Goal: Task Accomplishment & Management: Manage account settings

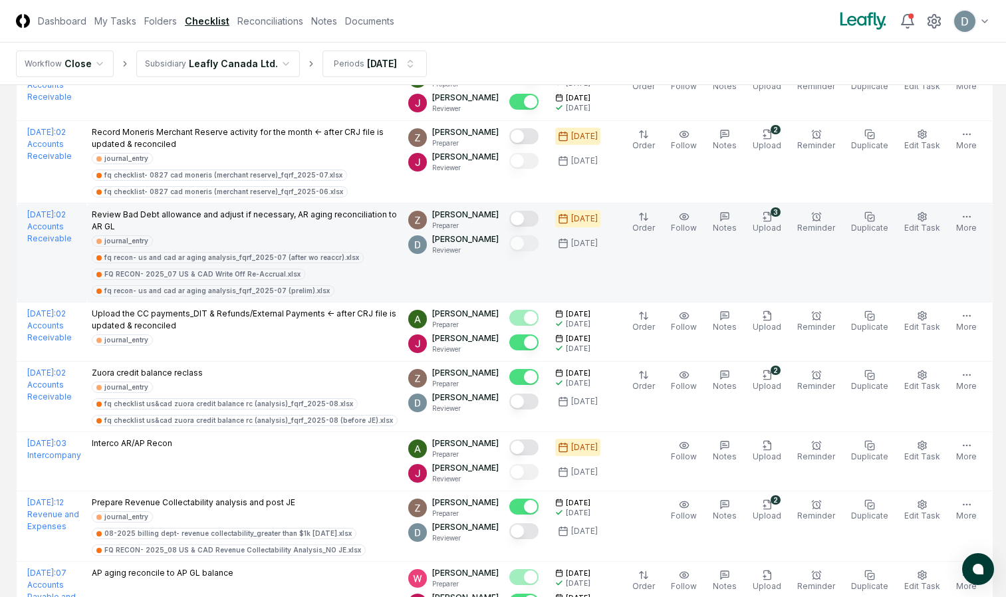
scroll to position [1590, 0]
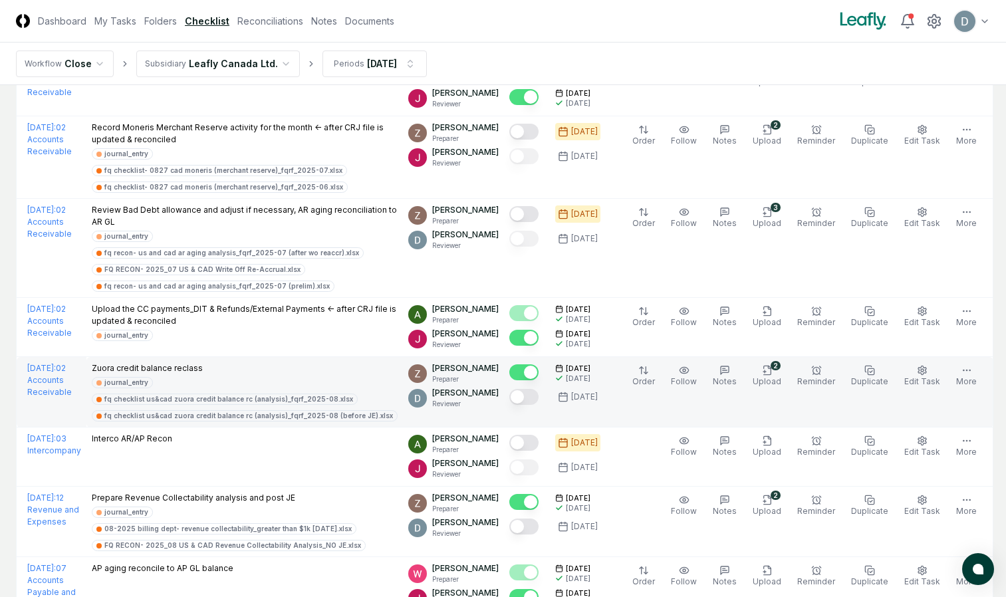
click at [528, 395] on button "Mark complete" at bounding box center [523, 397] width 29 height 16
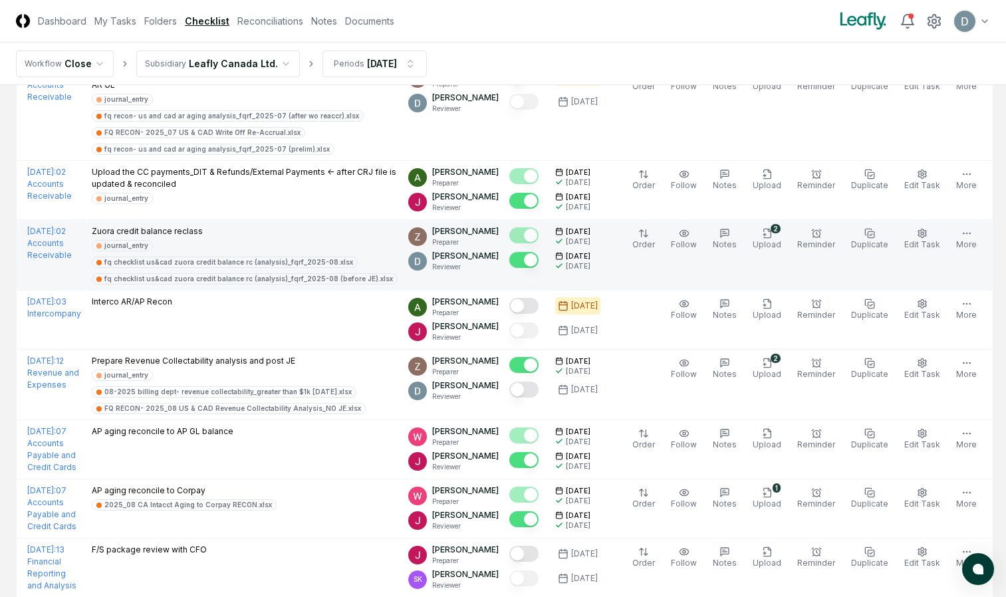
scroll to position [1727, 0]
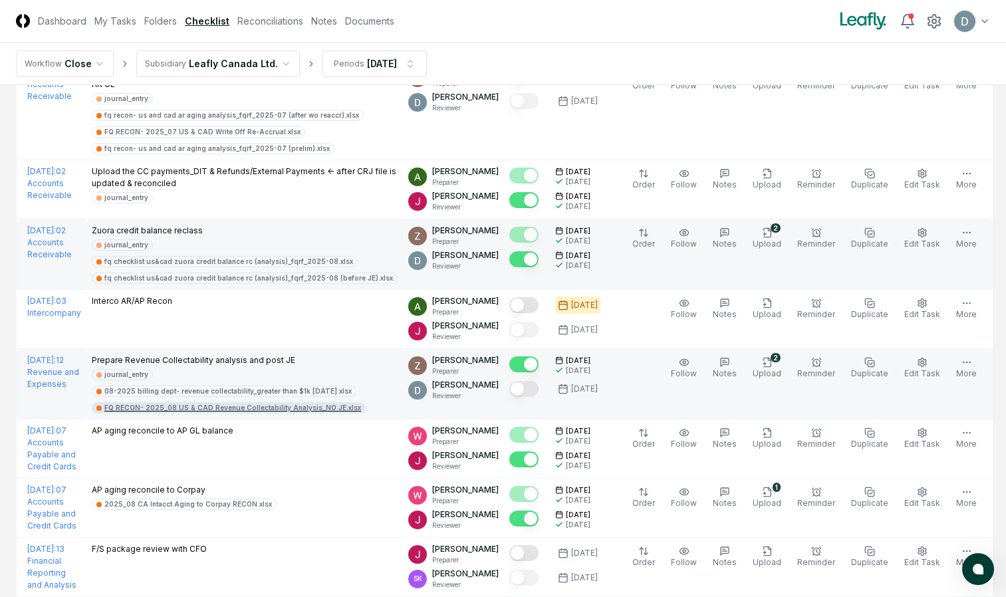
click at [338, 409] on div "FQ RECON- 2025_08 US & CAD Revenue Collectability Analysis_NO JE.xlsx" at bounding box center [232, 408] width 257 height 10
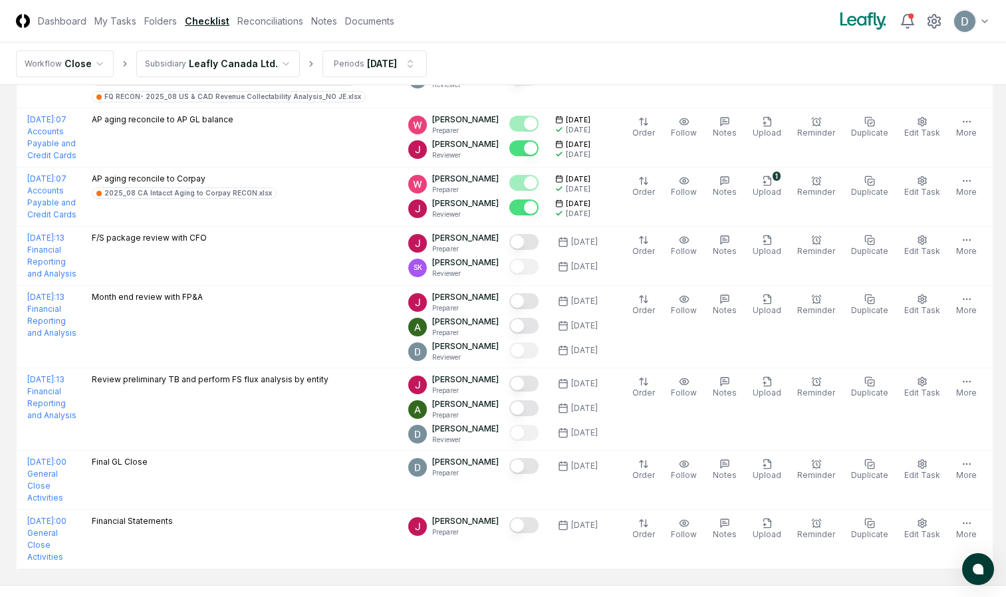
scroll to position [2040, 0]
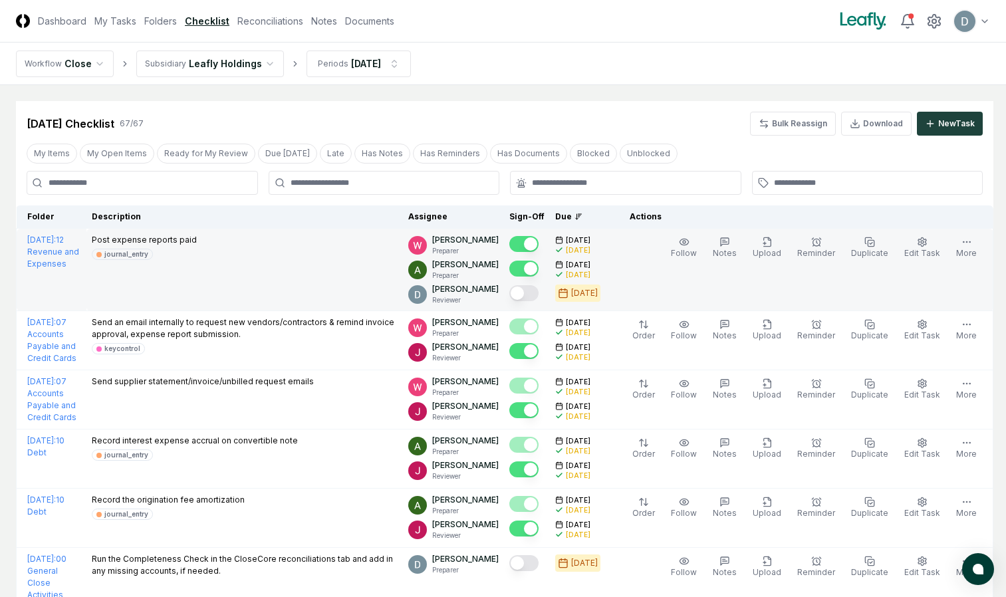
click at [526, 295] on button "Mark complete" at bounding box center [523, 293] width 29 height 16
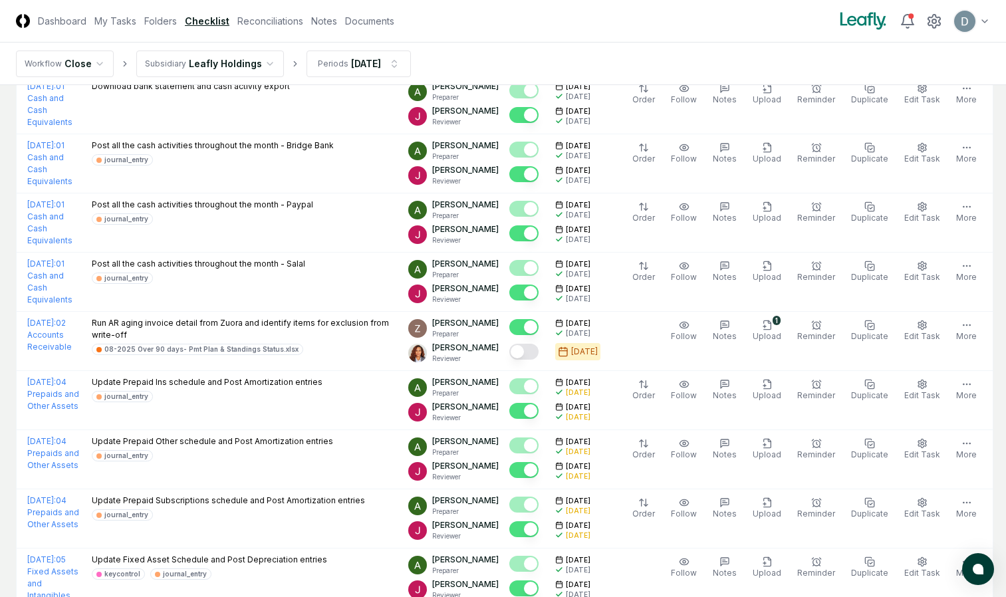
scroll to position [592, 0]
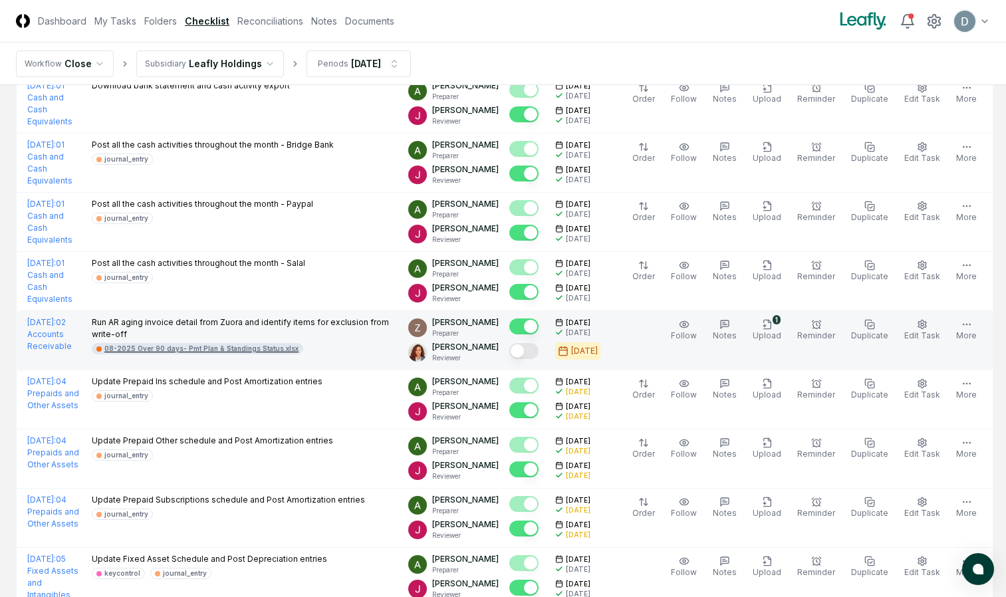
click at [271, 352] on div "08-2025 Over 90 days- Pmt Plan & Standings Status.xlsx" at bounding box center [201, 349] width 194 height 10
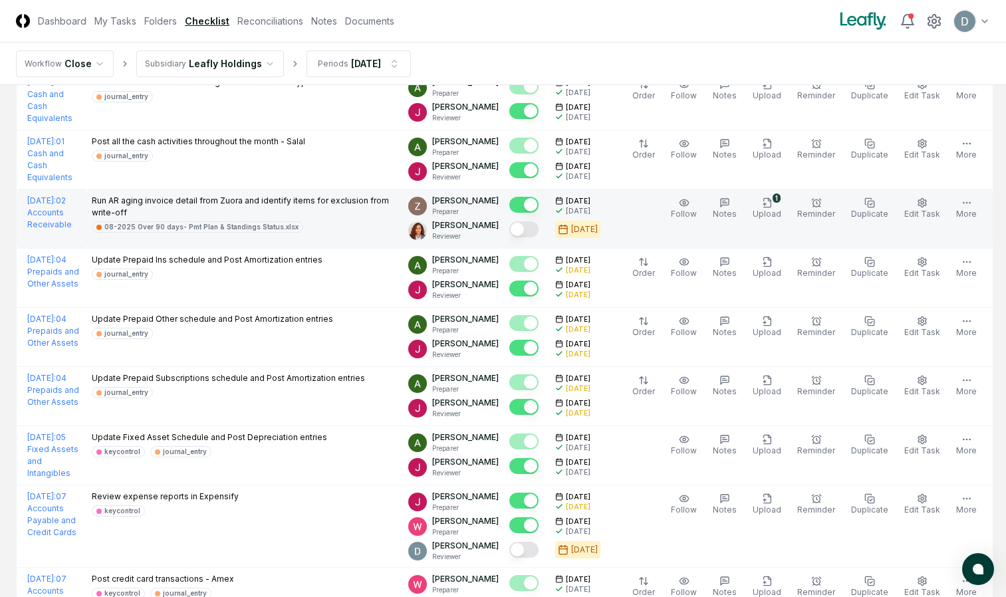
scroll to position [783, 0]
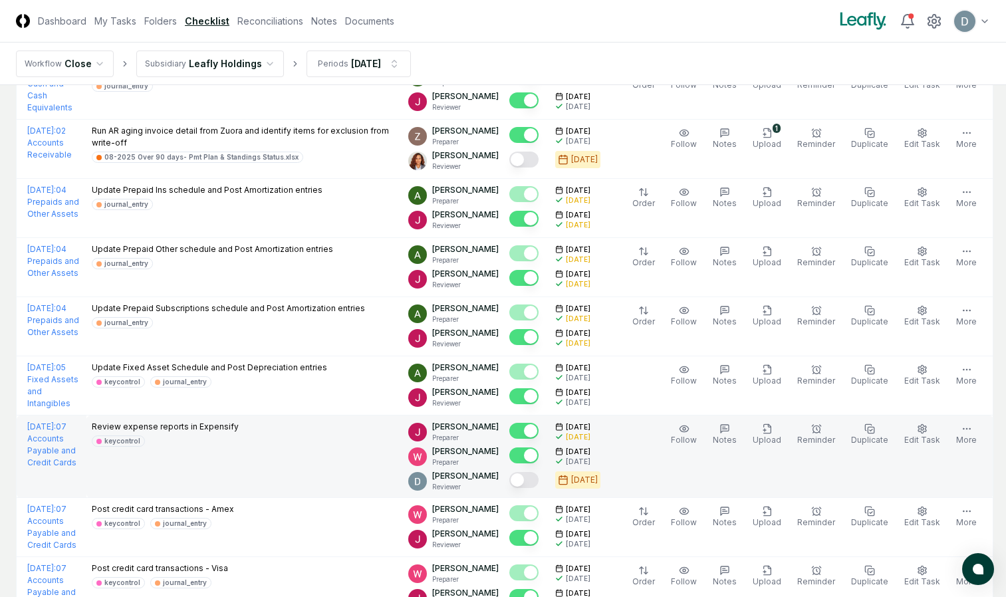
click at [530, 482] on button "Mark complete" at bounding box center [523, 480] width 29 height 16
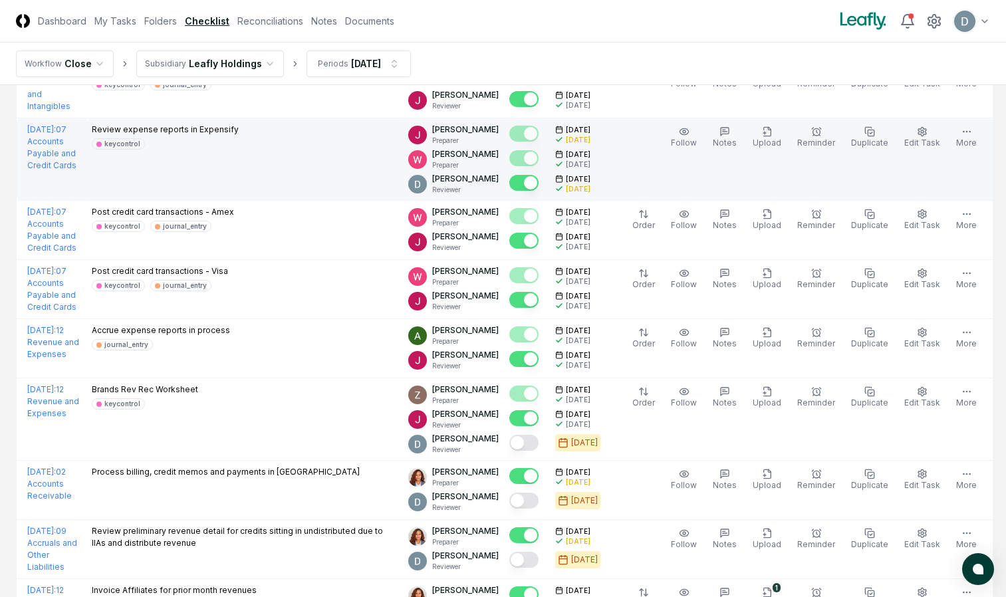
scroll to position [1081, 0]
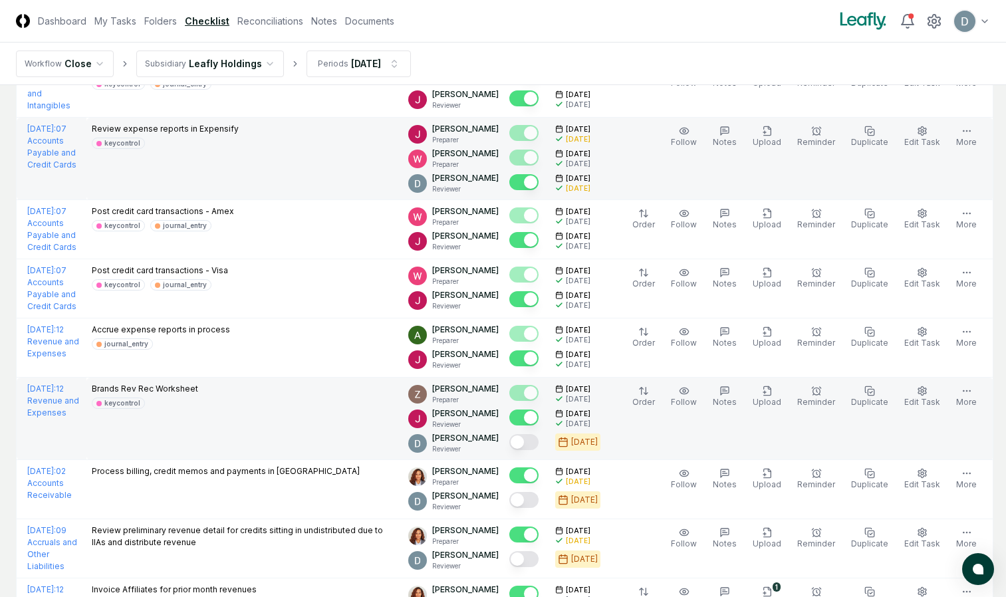
click at [527, 443] on button "Mark complete" at bounding box center [523, 442] width 29 height 16
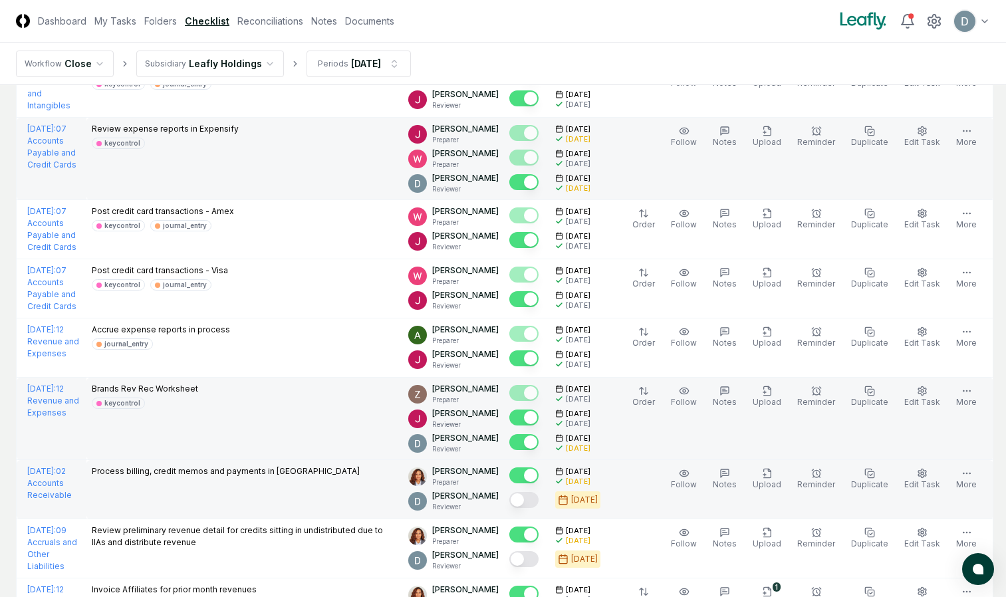
click at [526, 498] on button "Mark complete" at bounding box center [523, 500] width 29 height 16
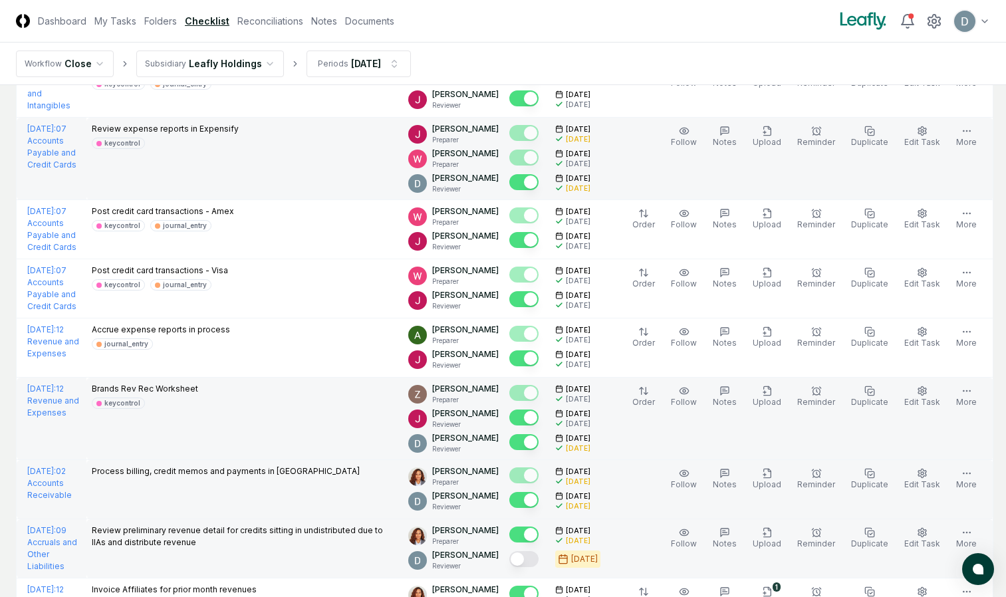
click at [519, 560] on td at bounding box center [527, 548] width 46 height 59
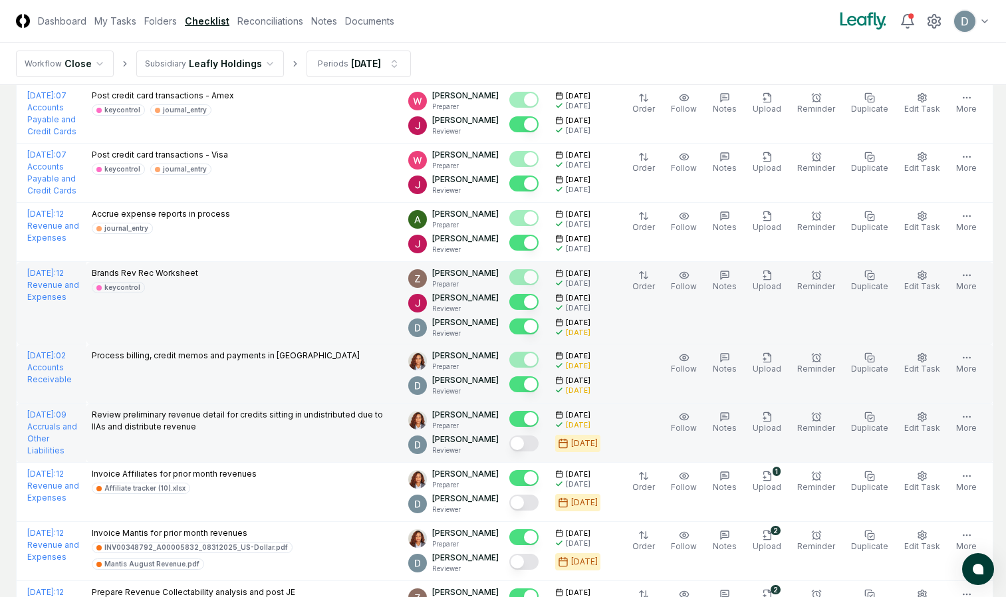
scroll to position [1196, 0]
click at [530, 449] on button "Mark complete" at bounding box center [523, 443] width 29 height 16
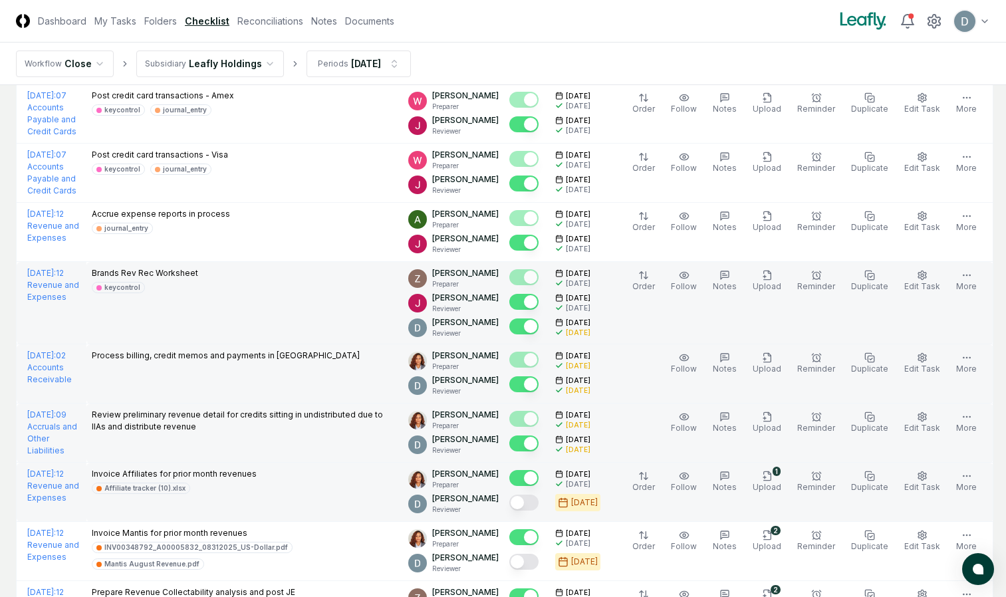
click at [524, 504] on button "Mark complete" at bounding box center [523, 502] width 29 height 16
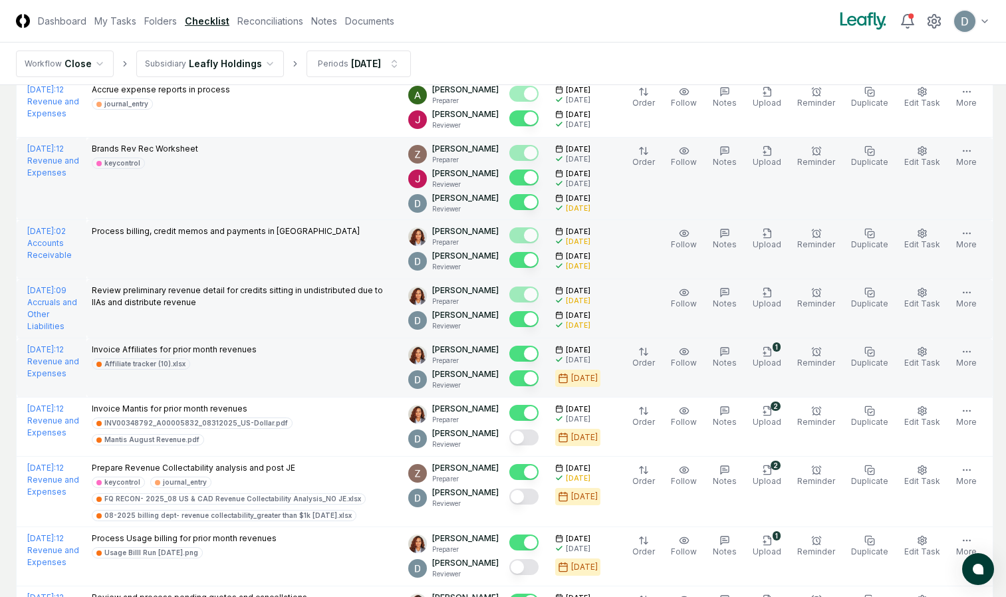
scroll to position [1323, 0]
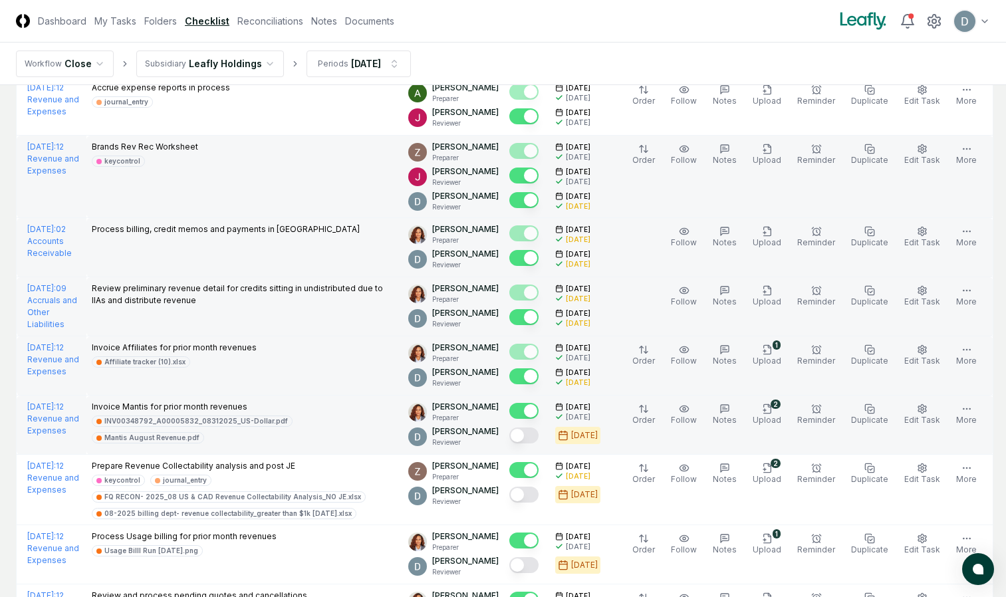
click at [529, 439] on button "Mark complete" at bounding box center [523, 435] width 29 height 16
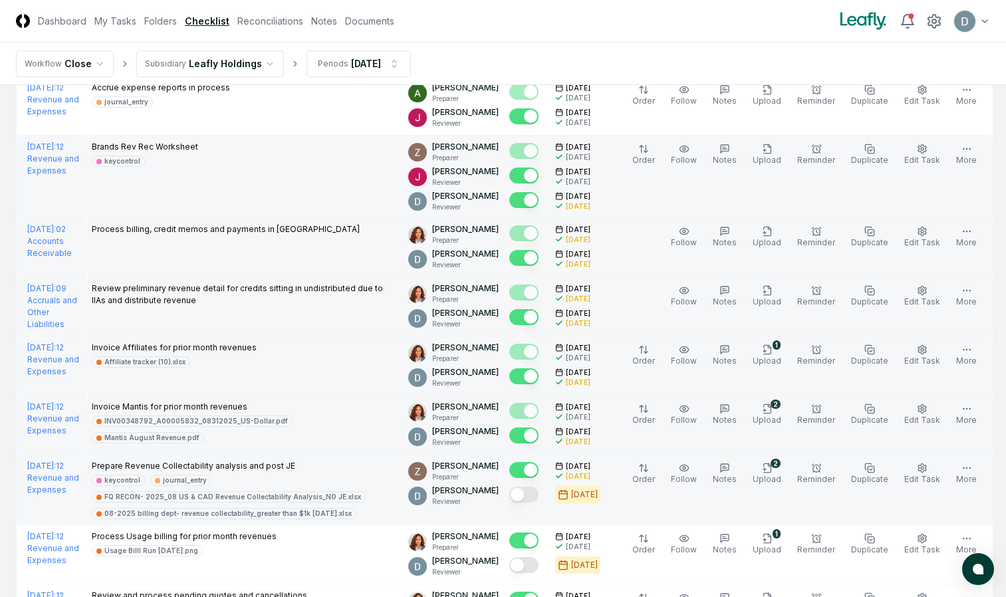
click at [528, 491] on button "Mark complete" at bounding box center [523, 495] width 29 height 16
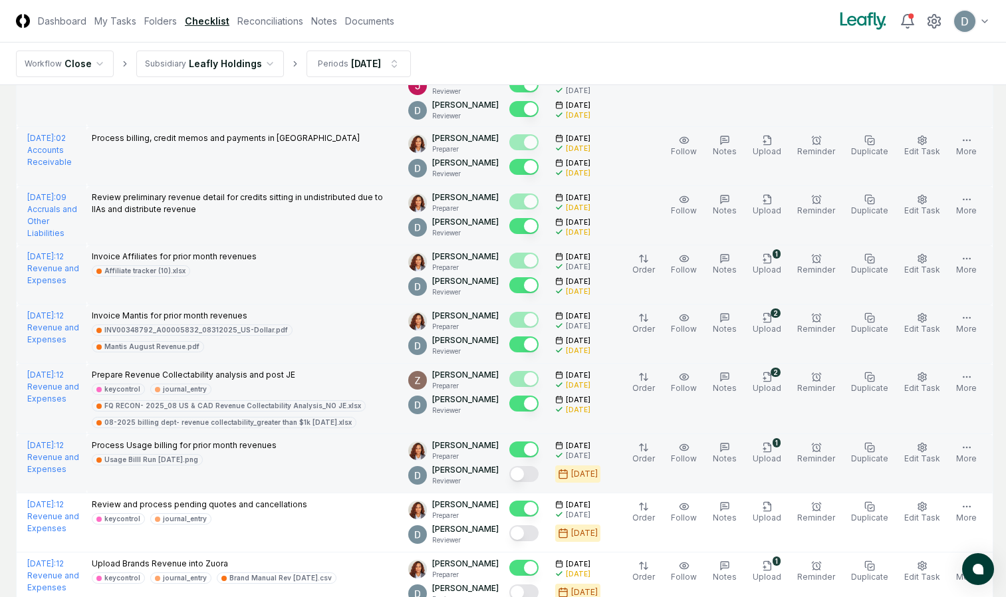
click at [524, 472] on button "Mark complete" at bounding box center [523, 474] width 29 height 16
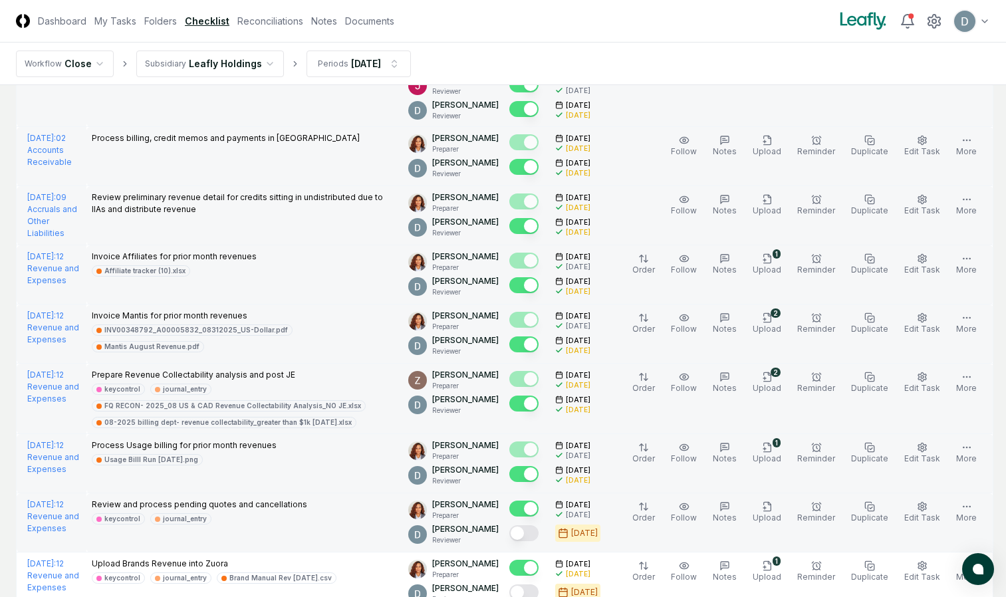
click at [528, 537] on button "Mark complete" at bounding box center [523, 533] width 29 height 16
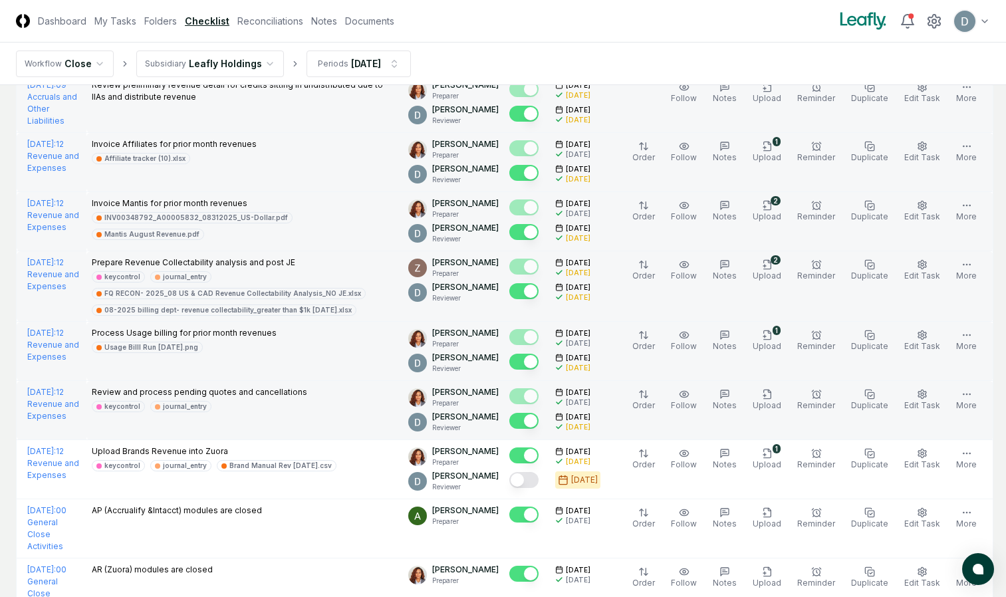
scroll to position [1527, 0]
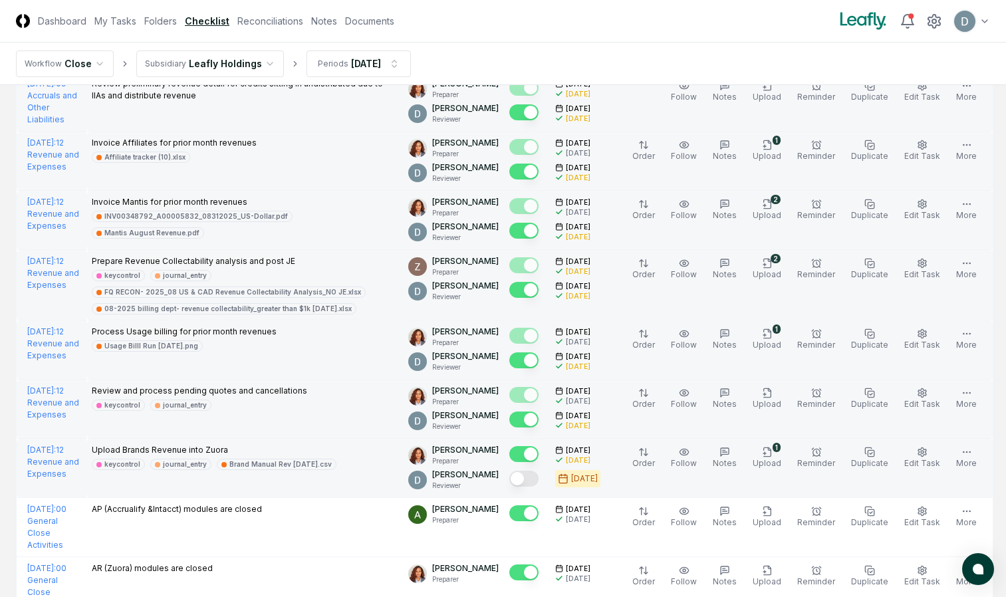
click at [534, 478] on button "Mark complete" at bounding box center [523, 479] width 29 height 16
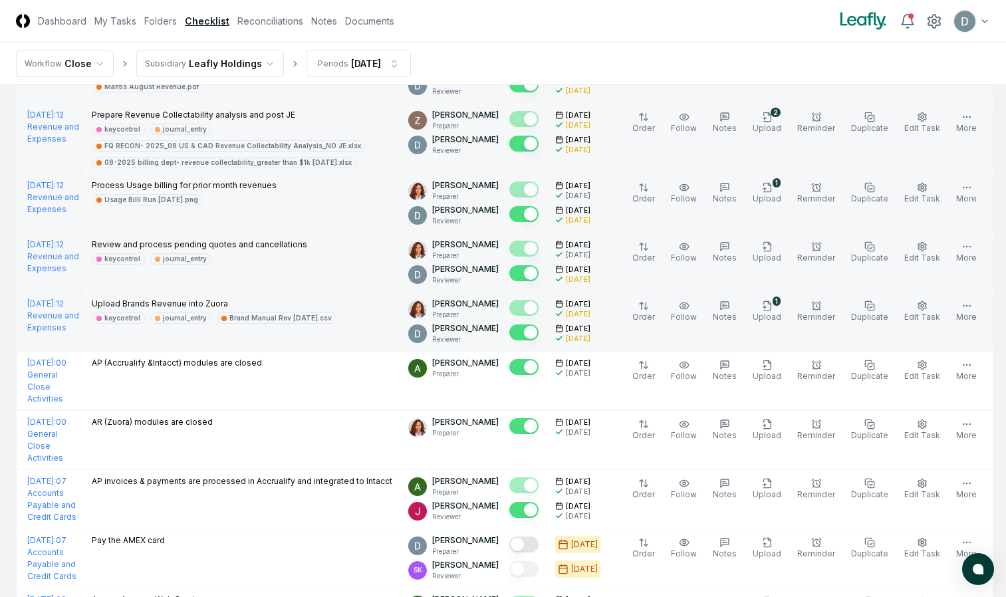
scroll to position [1762, 0]
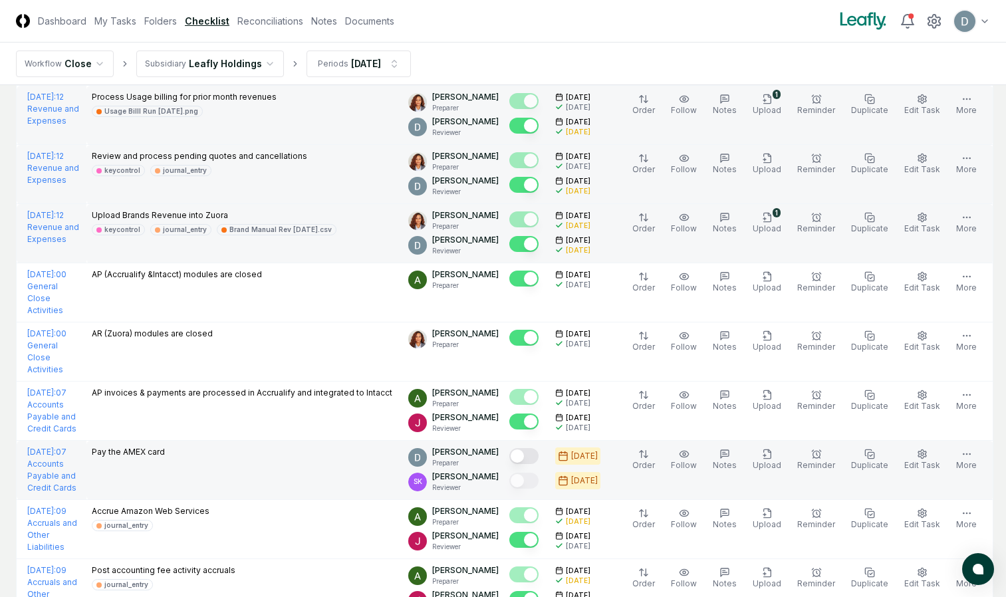
click at [528, 457] on button "Mark complete" at bounding box center [523, 456] width 29 height 16
click at [528, 453] on button "Mark complete" at bounding box center [523, 456] width 29 height 16
click at [767, 458] on icon "button" at bounding box center [766, 453] width 7 height 9
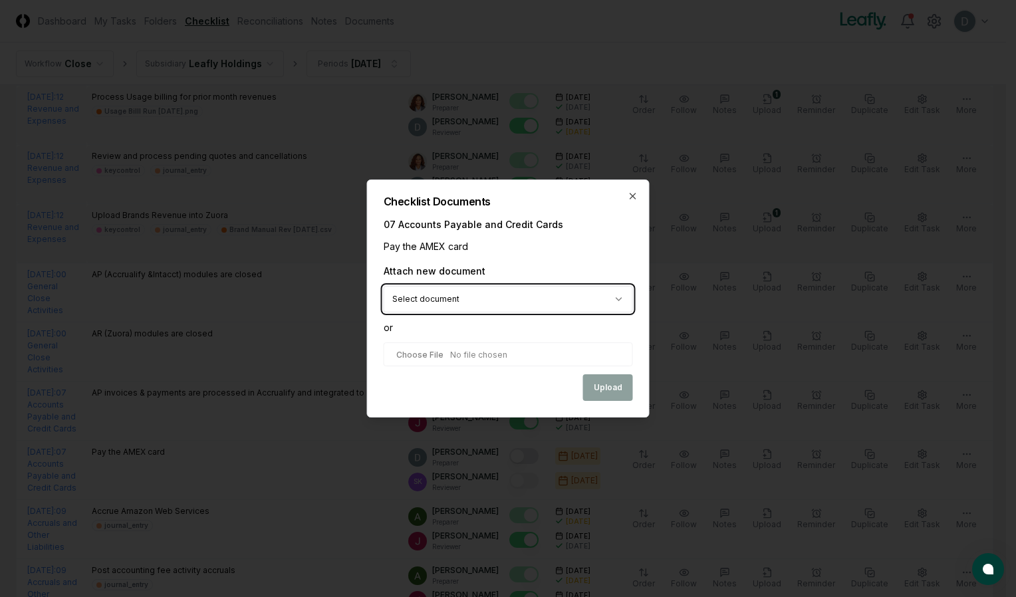
click at [631, 193] on icon "button" at bounding box center [632, 196] width 11 height 11
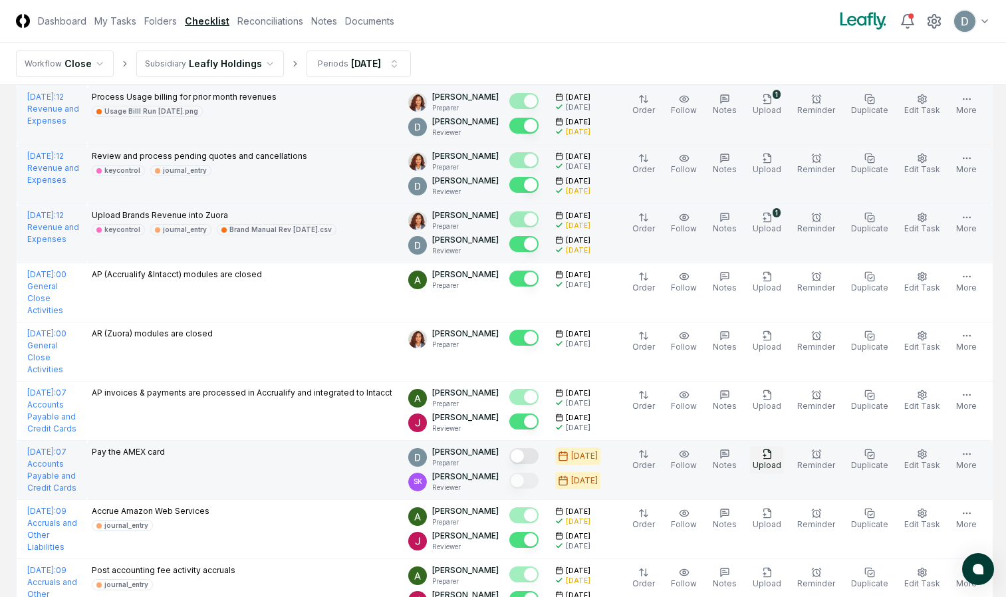
click at [779, 466] on span "Upload" at bounding box center [766, 465] width 29 height 10
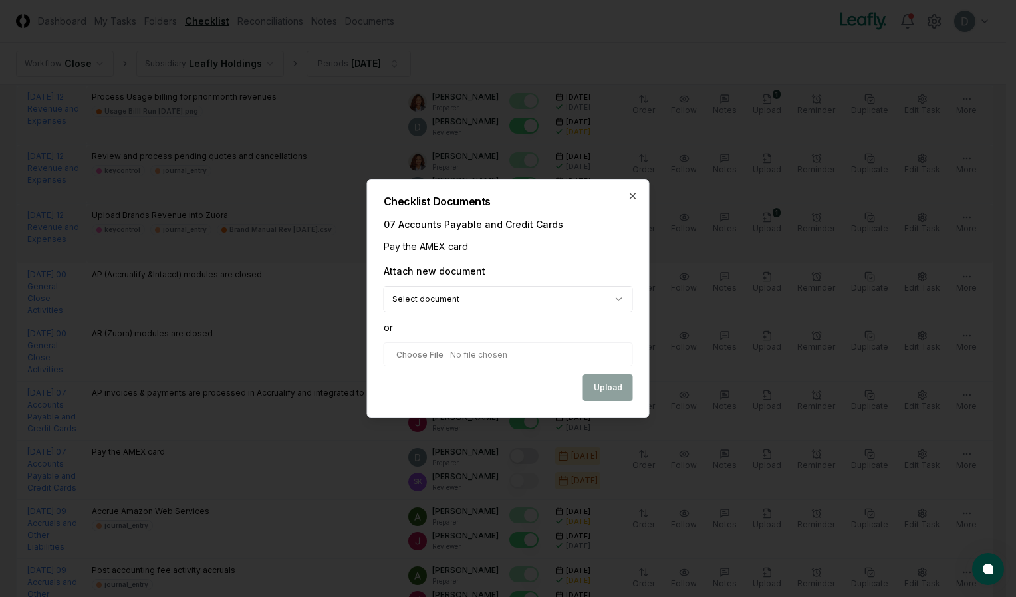
click at [494, 358] on input "file" at bounding box center [507, 354] width 249 height 24
type input "**********"
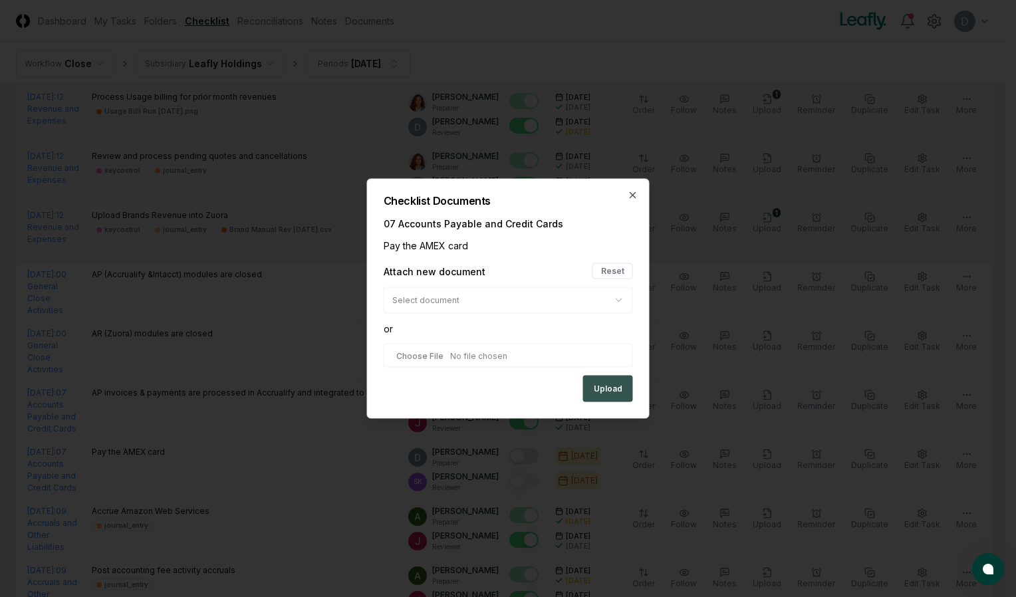
click at [605, 387] on button "Upload" at bounding box center [608, 389] width 50 height 27
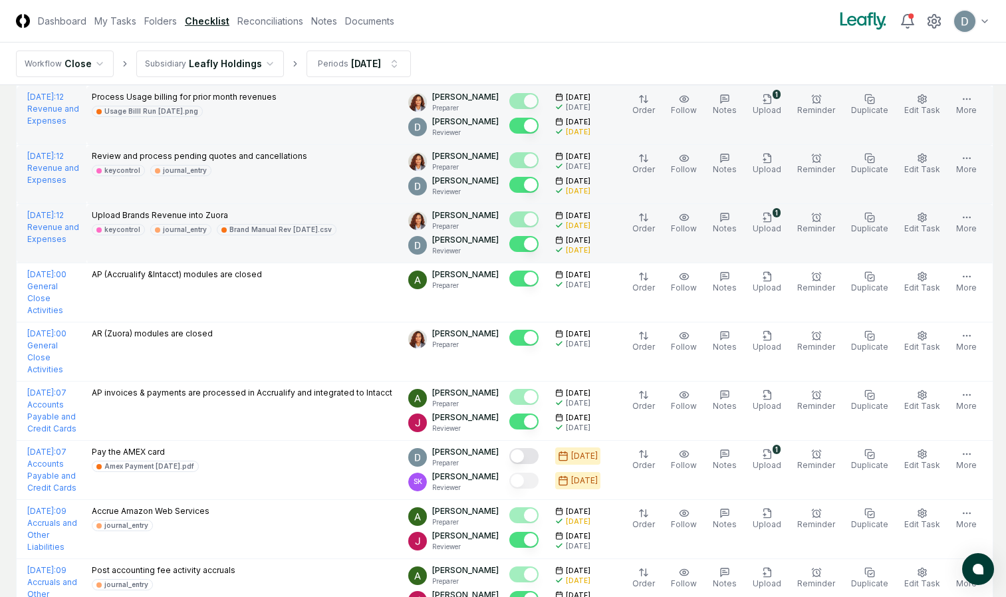
click at [529, 457] on button "Mark complete" at bounding box center [523, 456] width 29 height 16
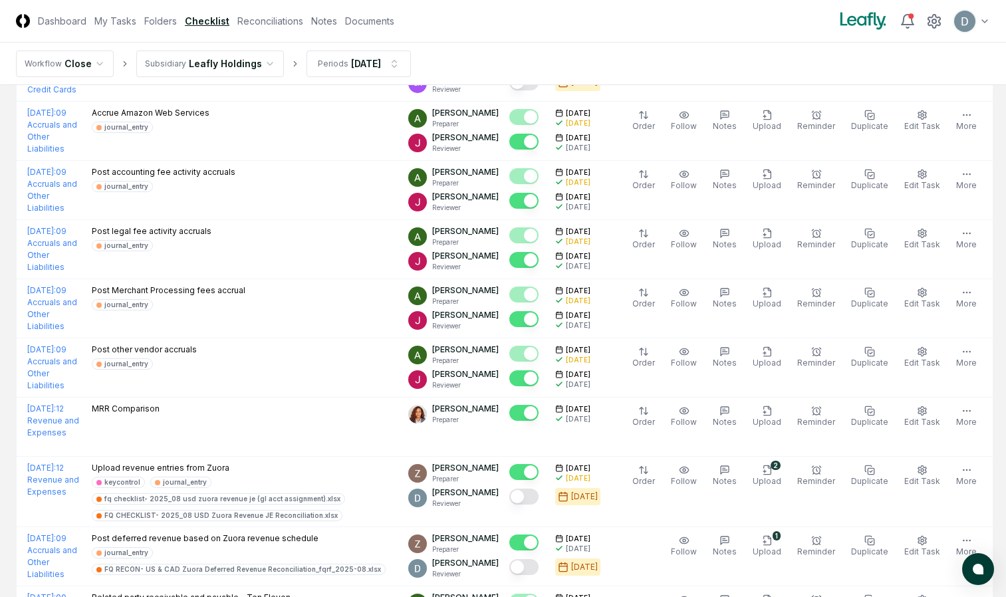
scroll to position [2174, 0]
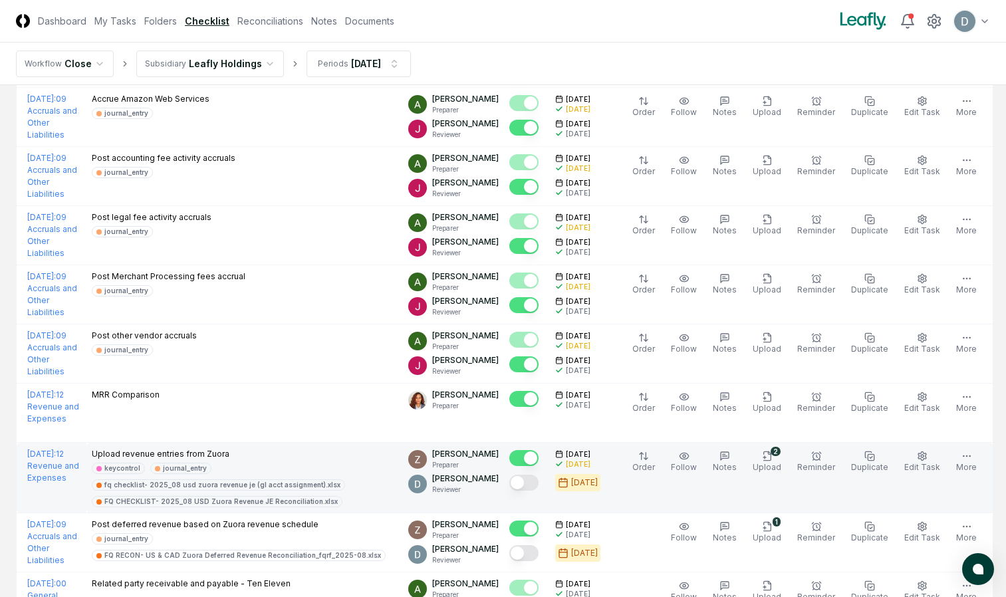
click at [529, 478] on button "Mark complete" at bounding box center [523, 483] width 29 height 16
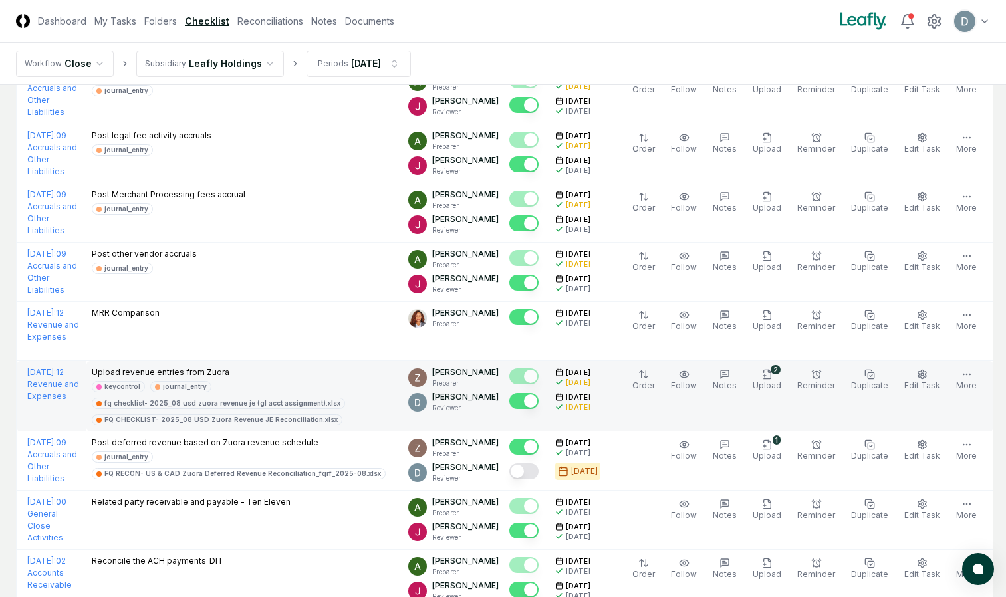
scroll to position [2254, 0]
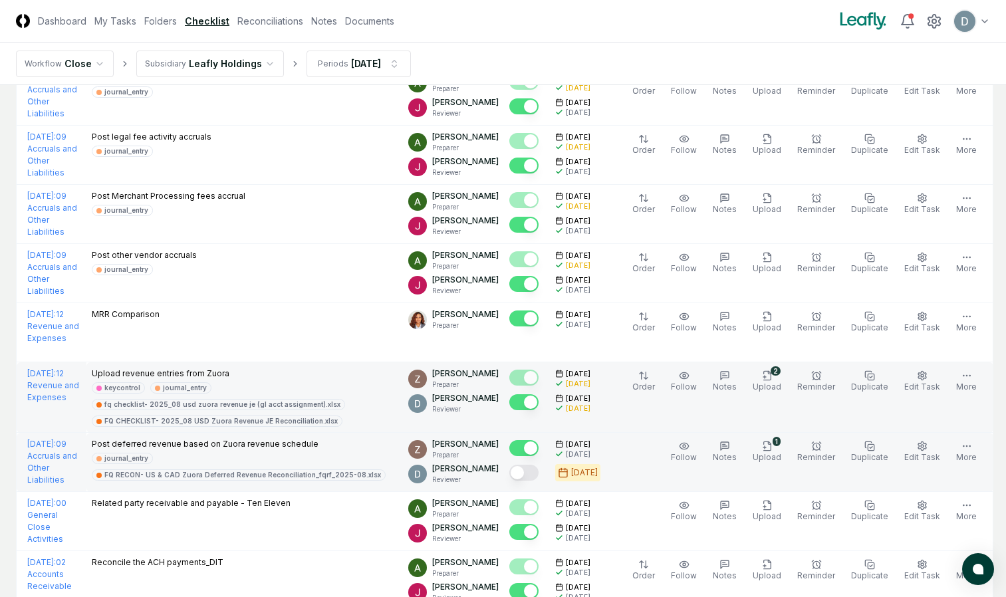
click at [529, 477] on button "Mark complete" at bounding box center [523, 473] width 29 height 16
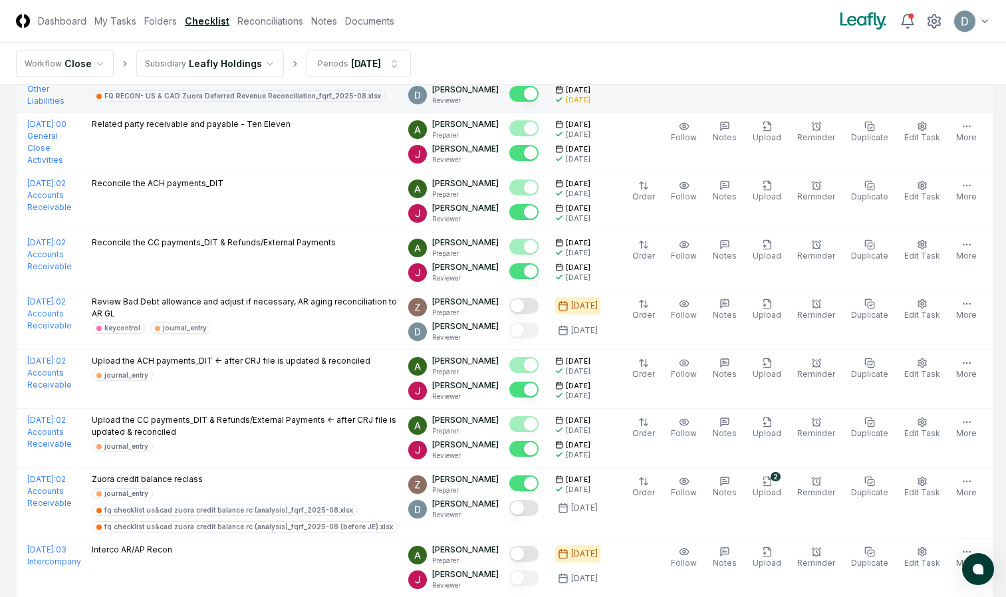
scroll to position [2634, 0]
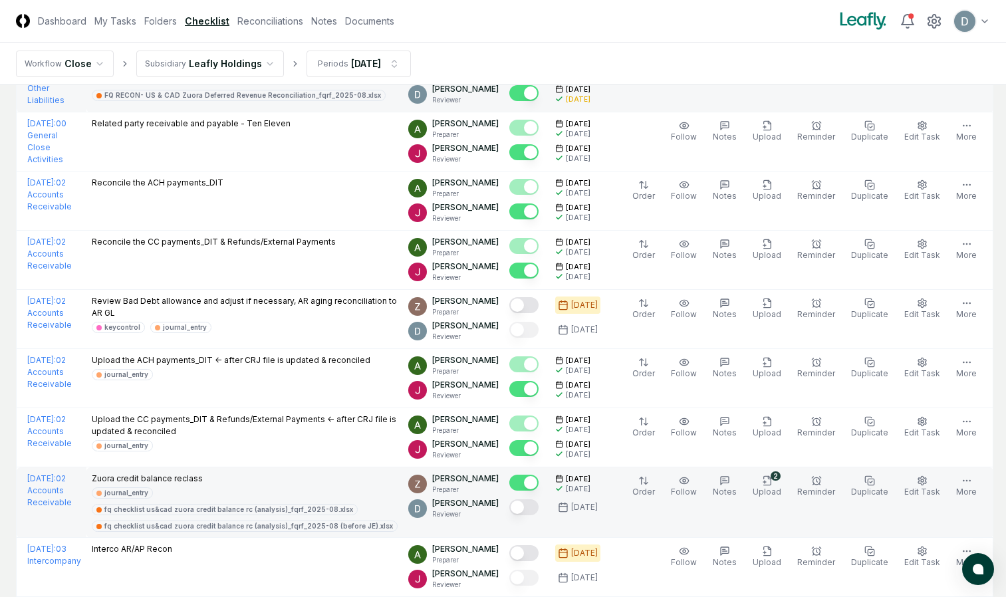
click at [525, 508] on button "Mark complete" at bounding box center [523, 507] width 29 height 16
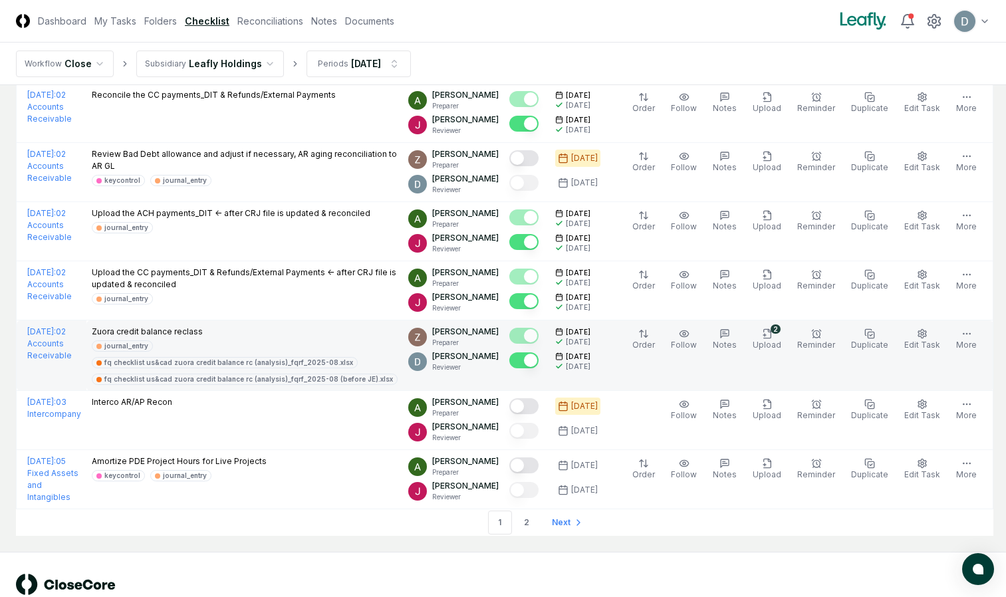
scroll to position [2780, 0]
click at [556, 524] on span "Next" at bounding box center [561, 523] width 19 height 12
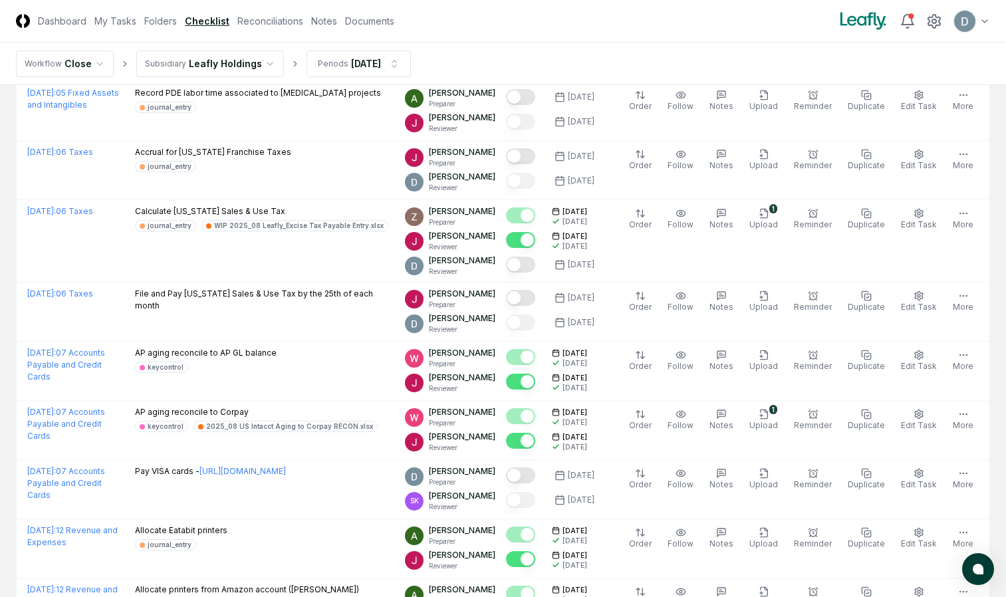
scroll to position [146, 0]
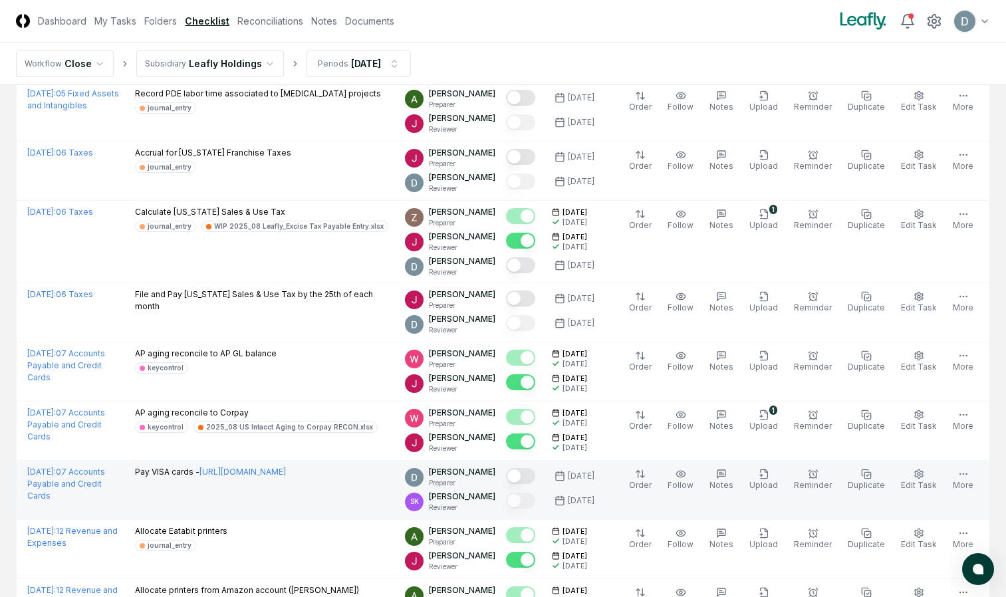
click at [535, 474] on button "Mark complete" at bounding box center [520, 476] width 29 height 16
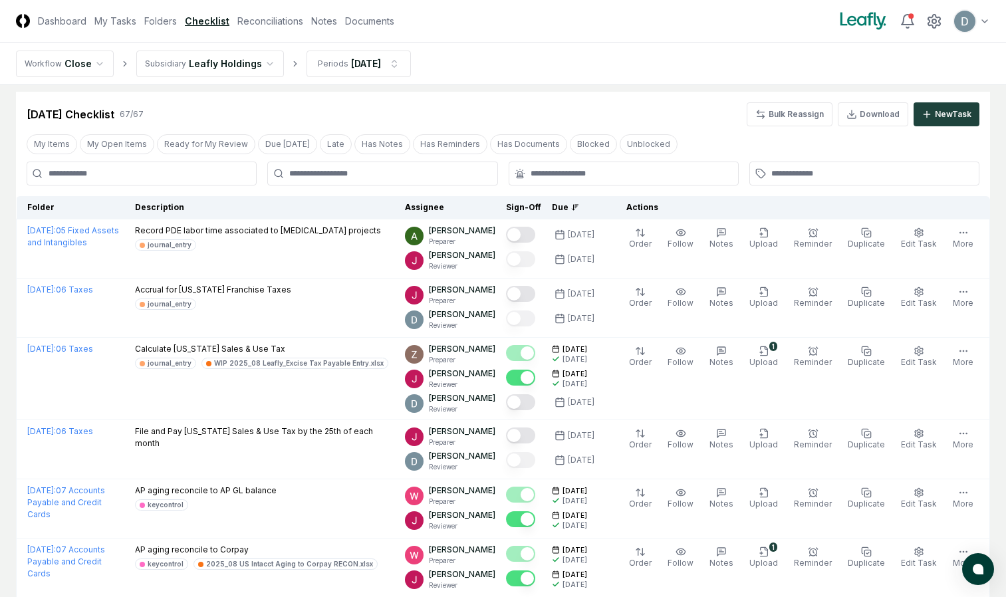
scroll to position [0, 0]
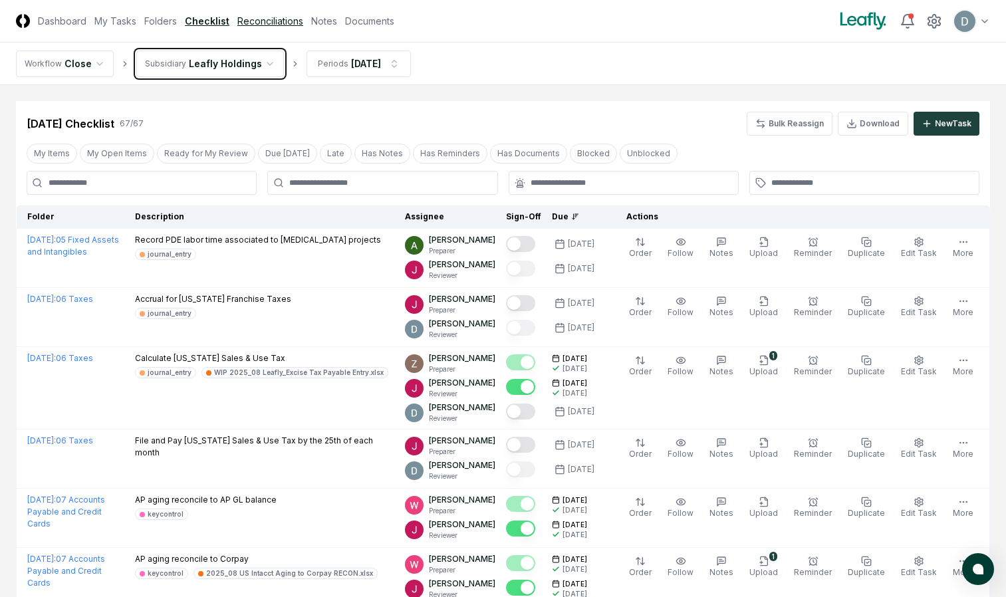
click at [289, 21] on link "Reconciliations" at bounding box center [270, 21] width 66 height 14
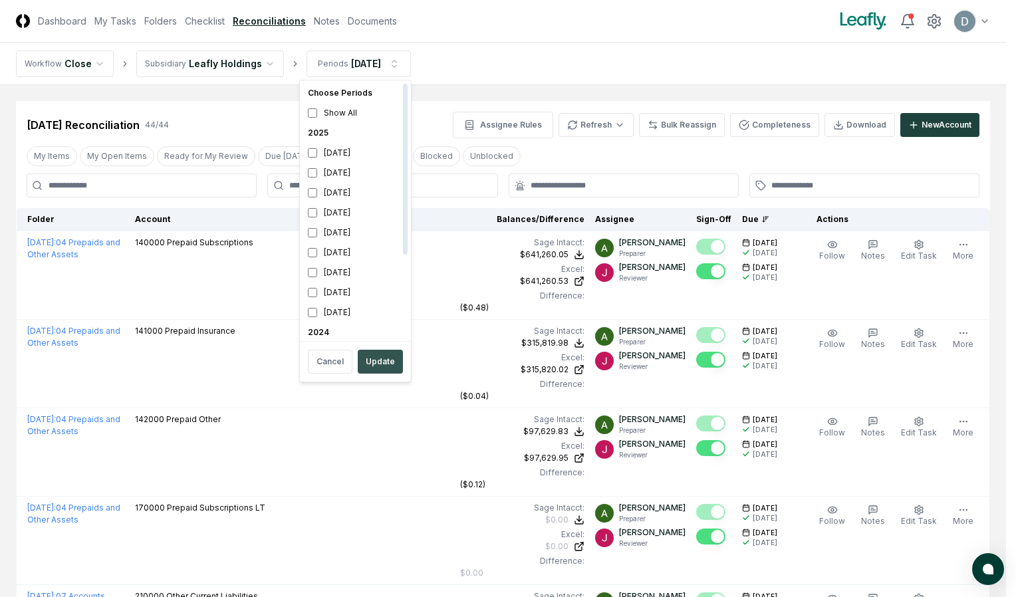
click at [377, 362] on button "Update" at bounding box center [380, 362] width 45 height 24
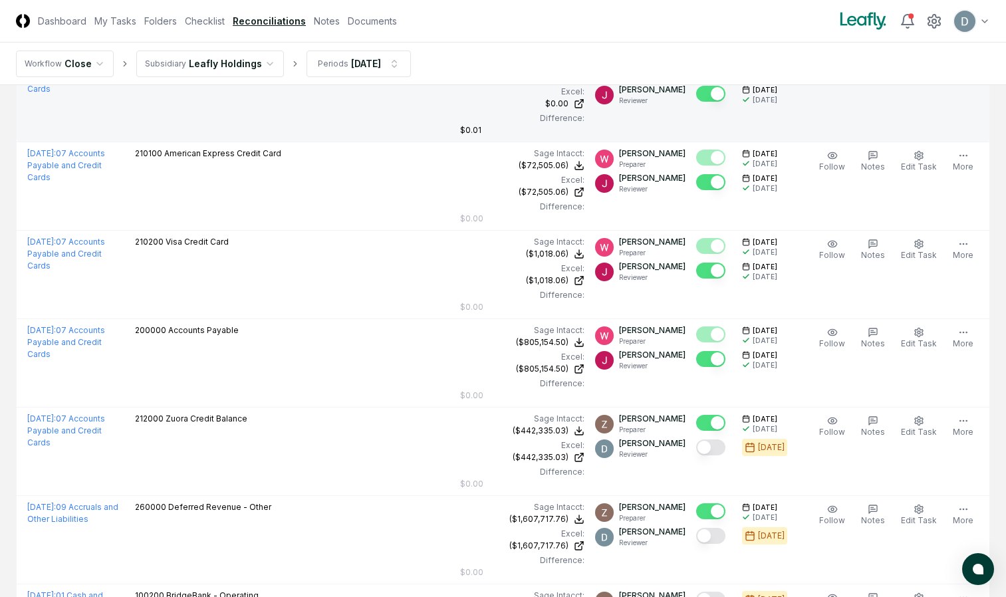
scroll to position [531, 0]
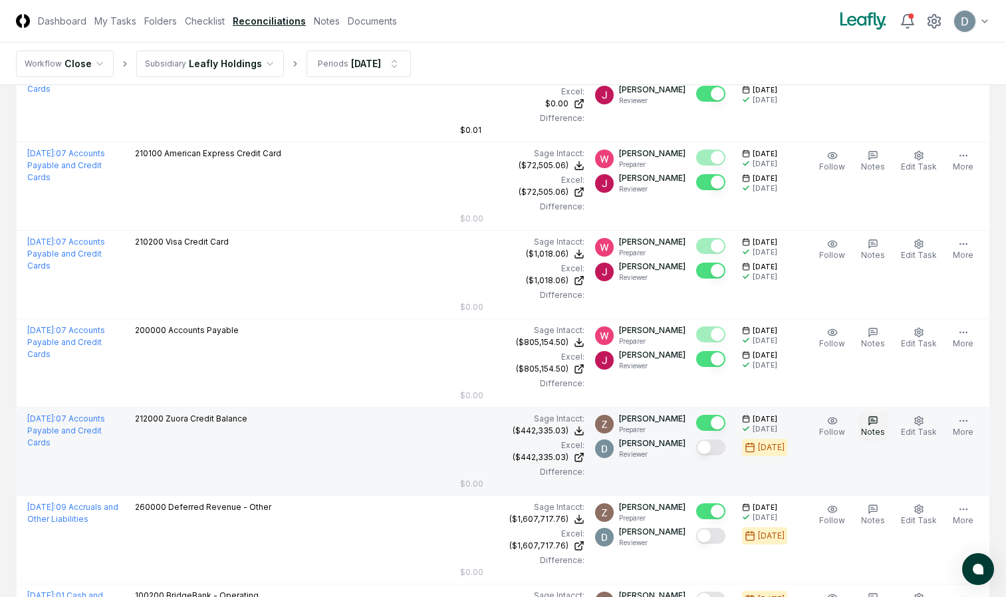
click at [883, 429] on span "Notes" at bounding box center [873, 432] width 24 height 10
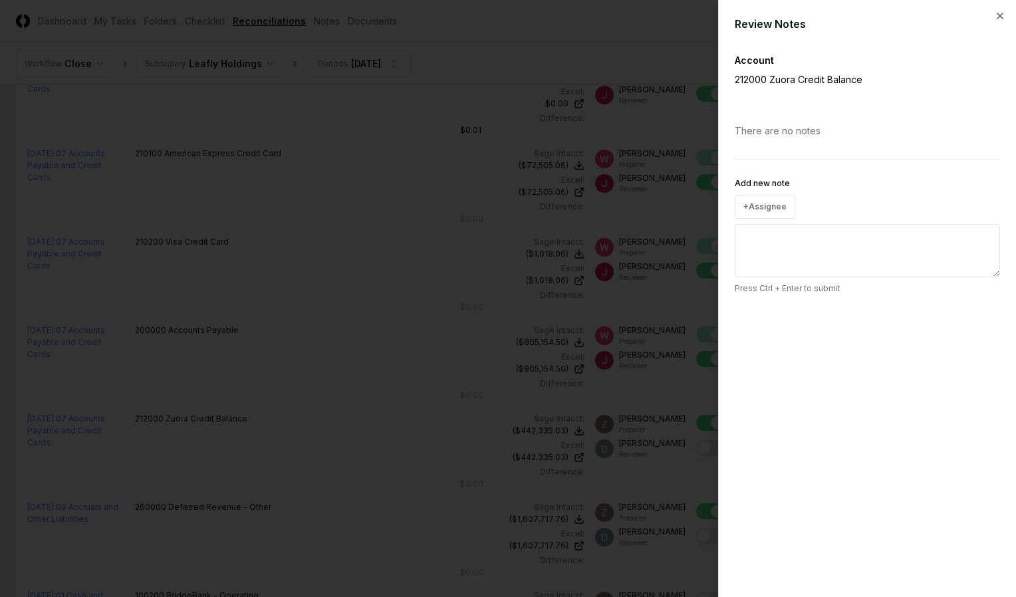
click at [798, 221] on div "Add new note + Assignee Press Ctrl + Enter to submit" at bounding box center [866, 234] width 265 height 119
click at [790, 252] on textarea "Add new note" at bounding box center [866, 250] width 265 height 53
type textarea "**********"
click at [987, 321] on button "Submit" at bounding box center [975, 318] width 49 height 27
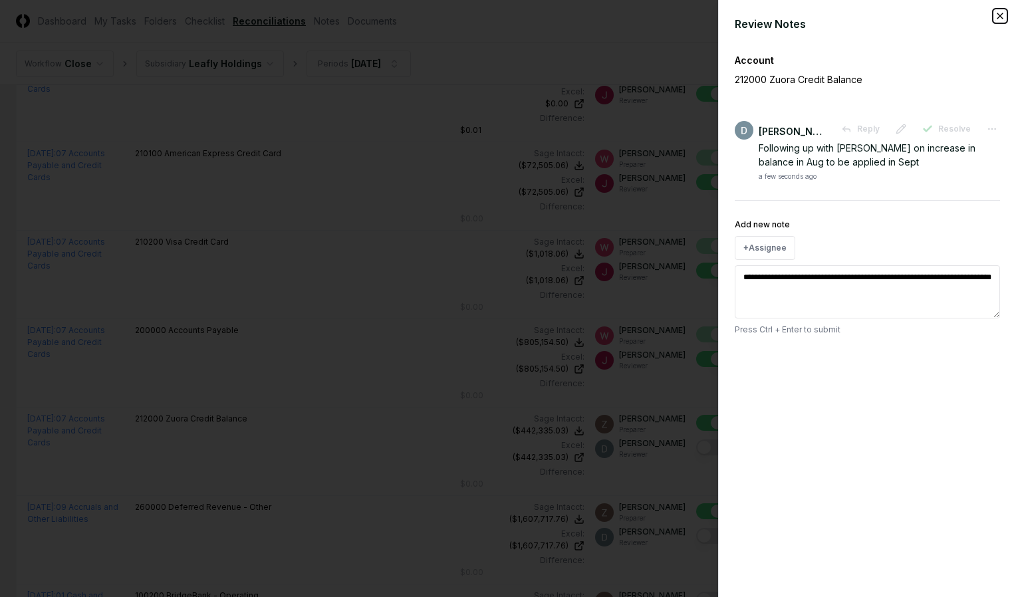
click at [1002, 17] on icon "button" at bounding box center [999, 16] width 11 height 11
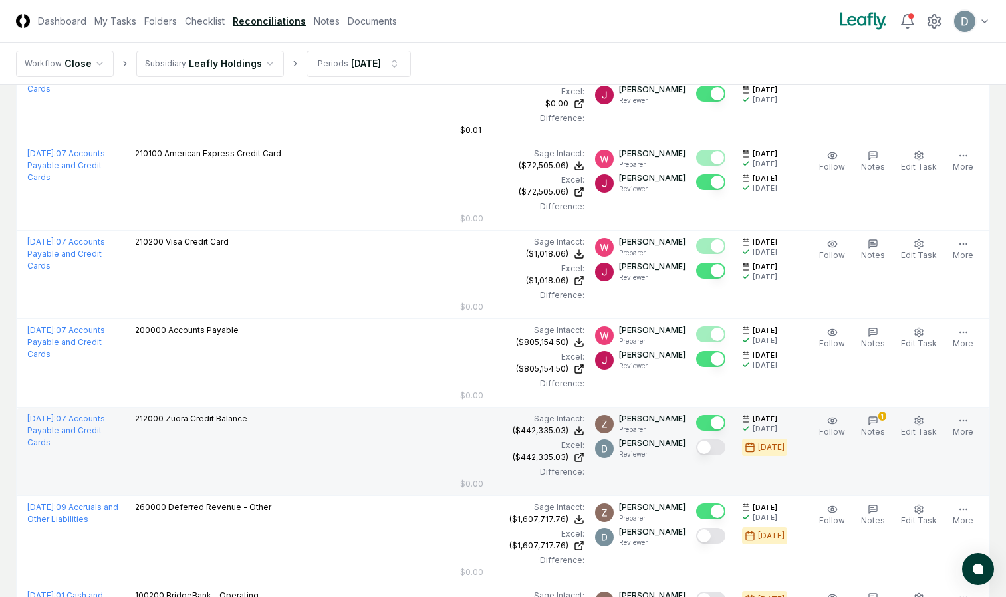
click at [708, 451] on button "Mark complete" at bounding box center [710, 447] width 29 height 16
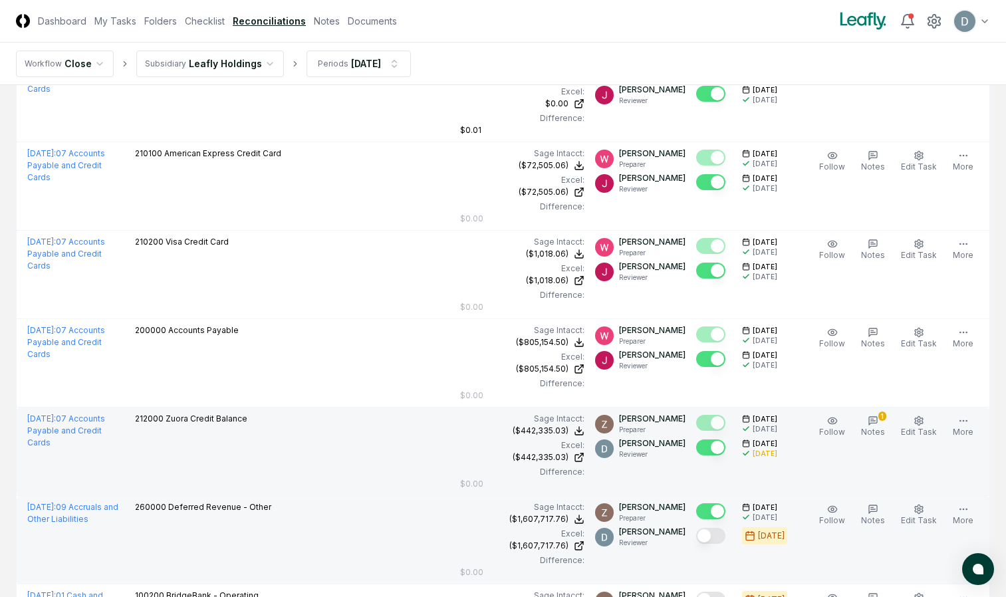
click at [711, 541] on button "Mark complete" at bounding box center [710, 536] width 29 height 16
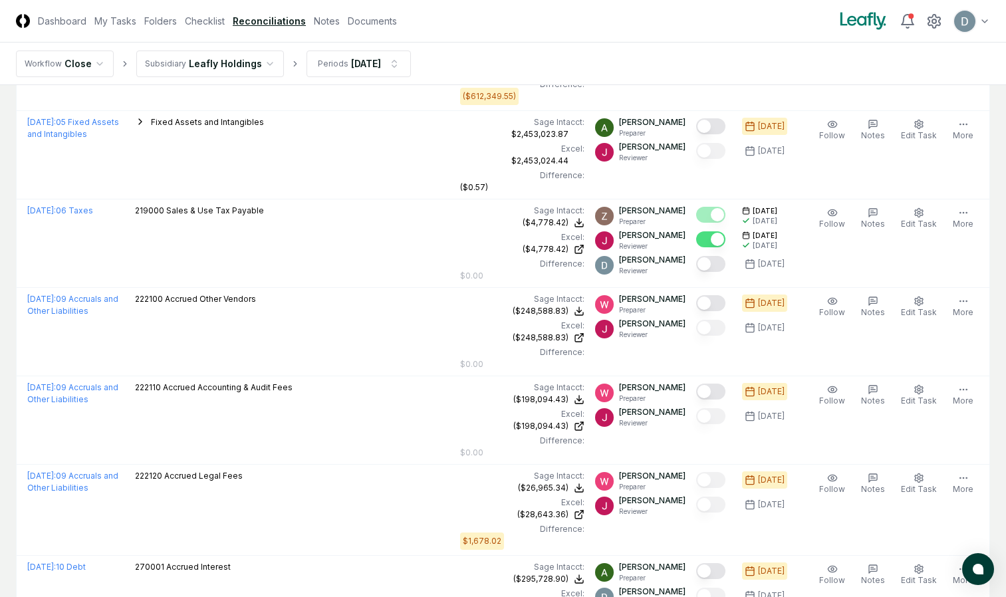
scroll to position [2443, 0]
click at [122, 21] on link "My Tasks" at bounding box center [115, 21] width 42 height 14
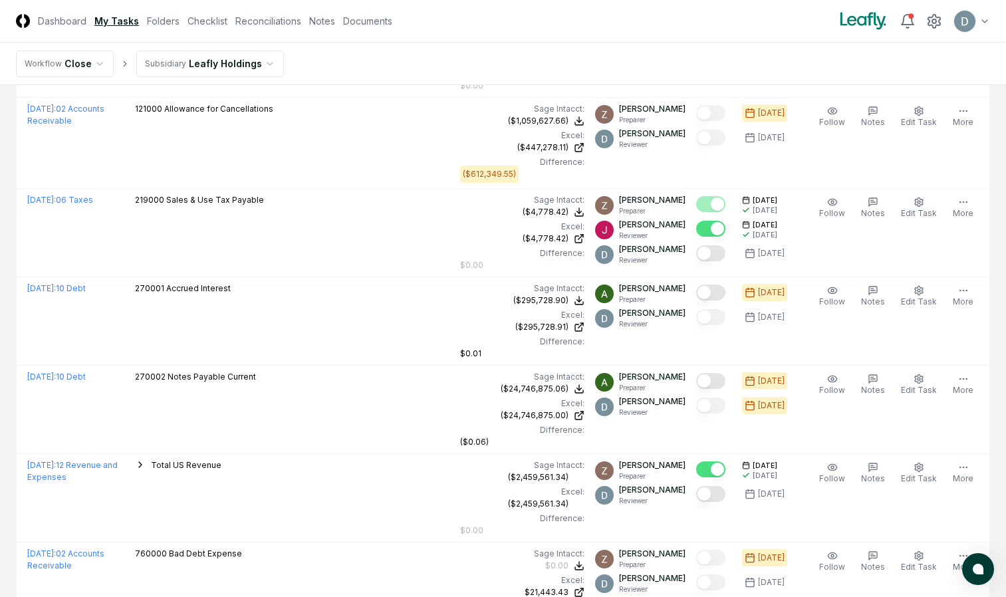
scroll to position [619, 0]
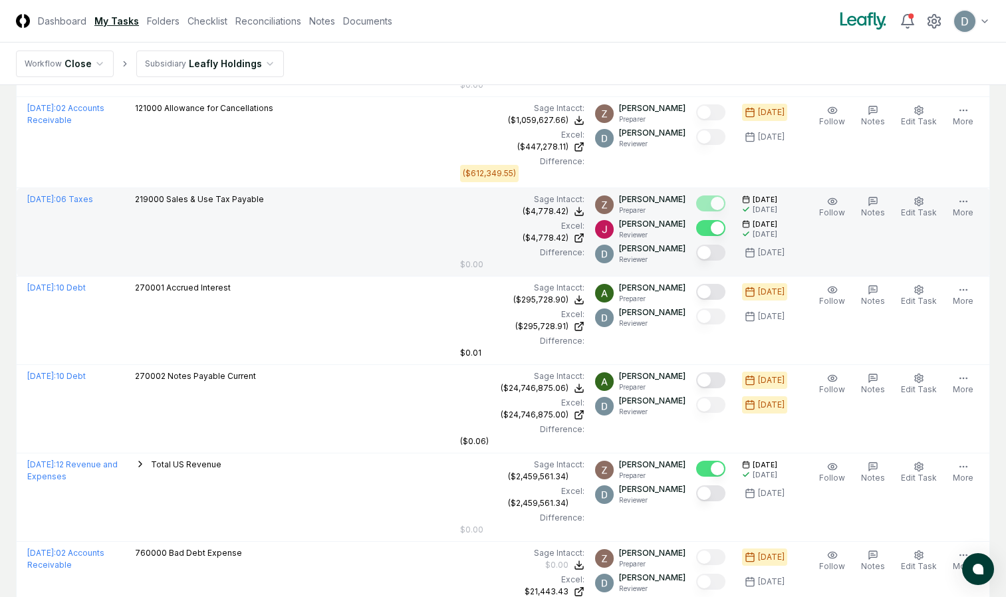
click at [712, 247] on button "Mark complete" at bounding box center [710, 253] width 29 height 16
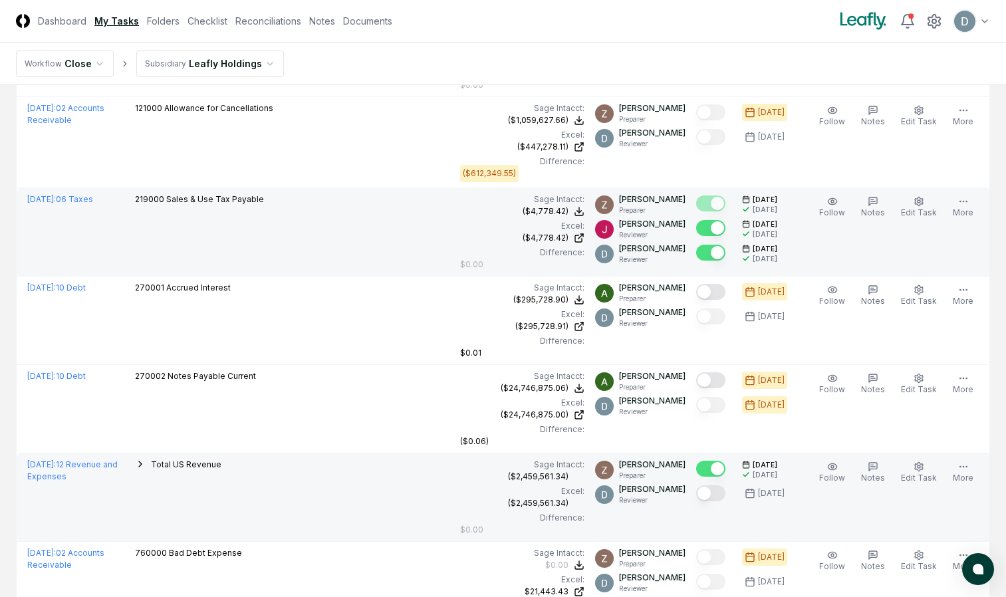
click at [713, 496] on button "Mark complete" at bounding box center [710, 493] width 29 height 16
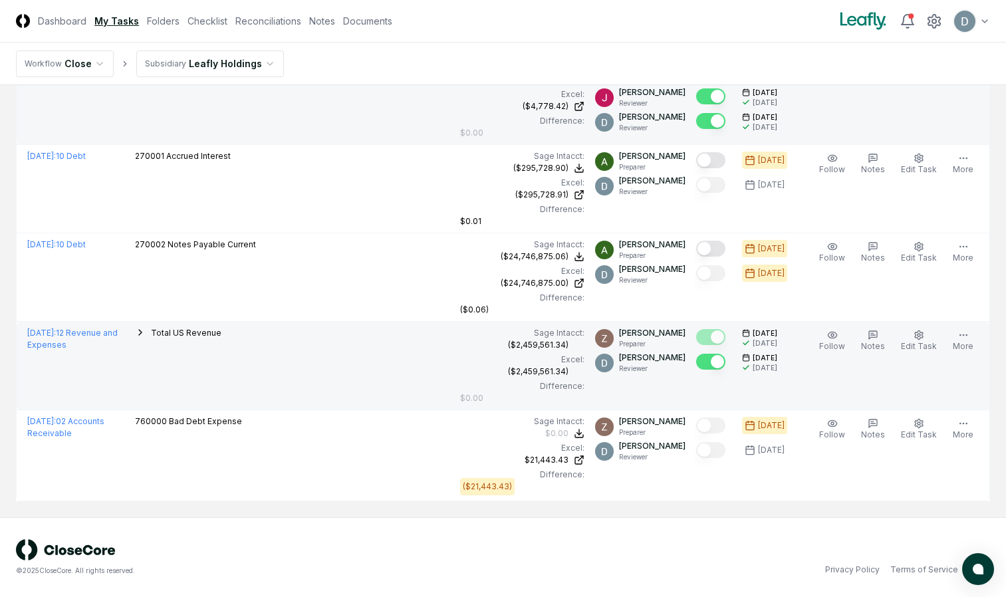
scroll to position [0, 0]
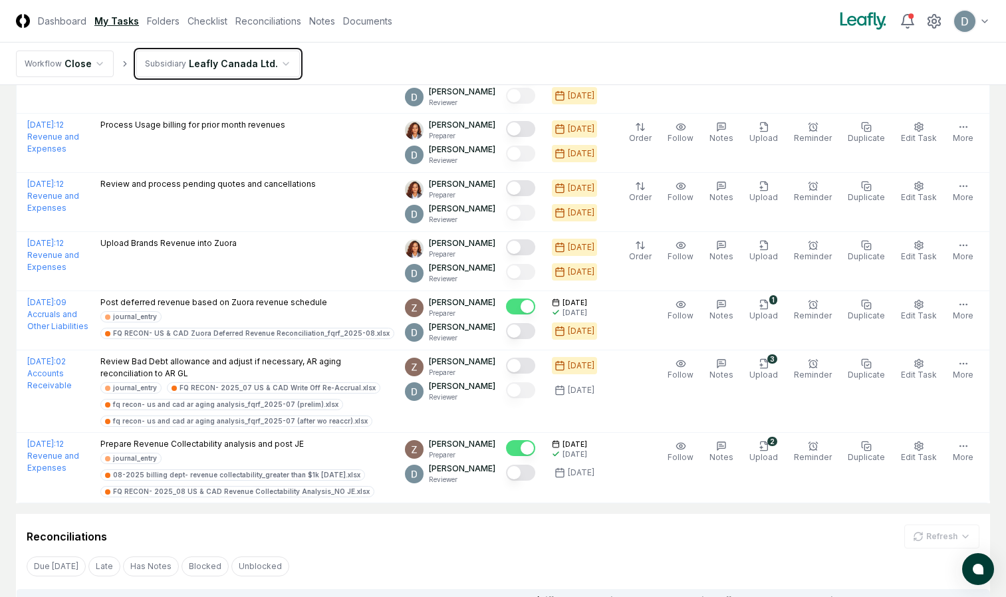
scroll to position [368, 0]
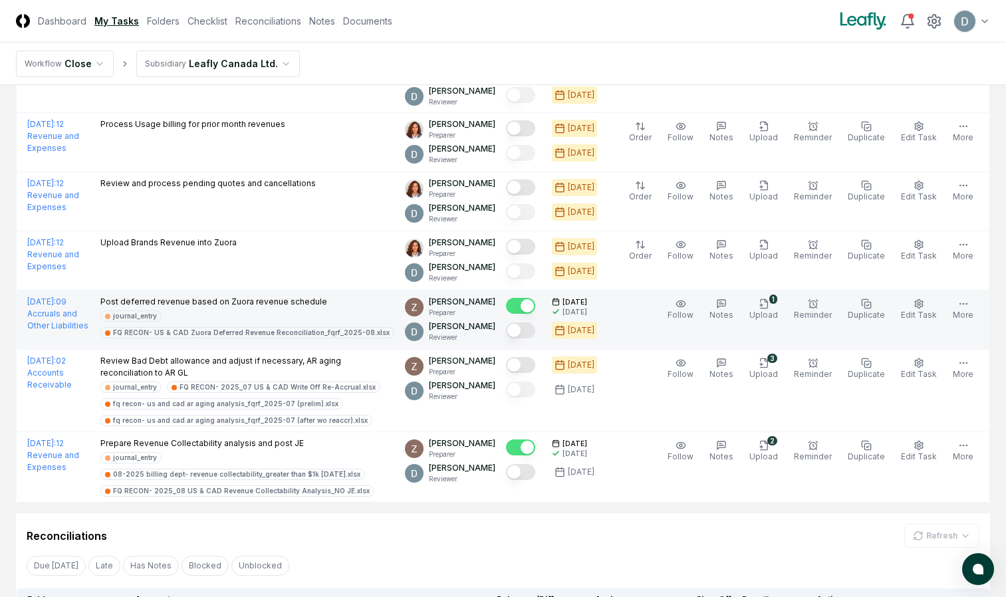
click at [528, 337] on button "Mark complete" at bounding box center [520, 330] width 29 height 16
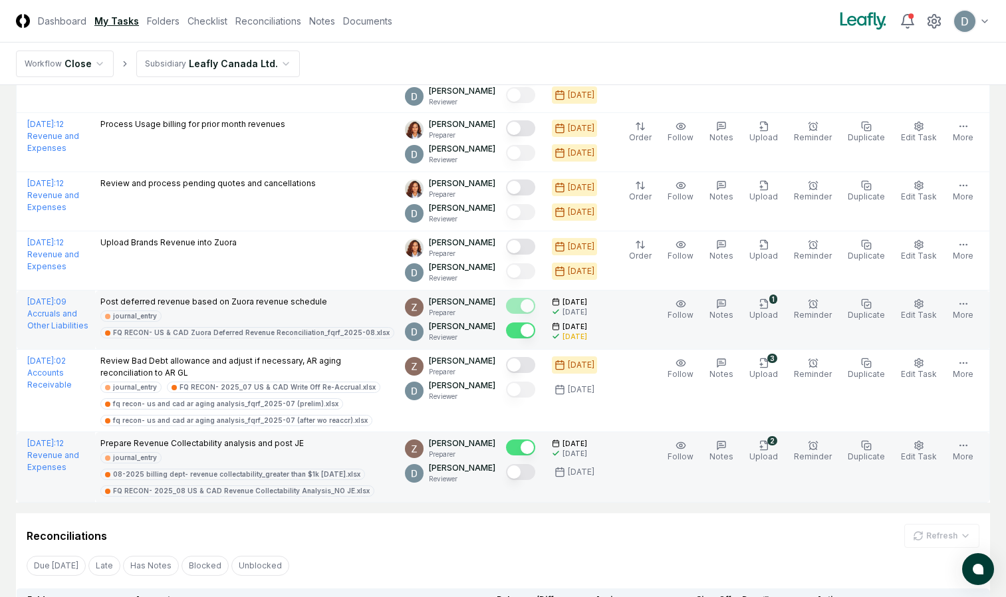
click at [528, 475] on button "Mark complete" at bounding box center [520, 472] width 29 height 16
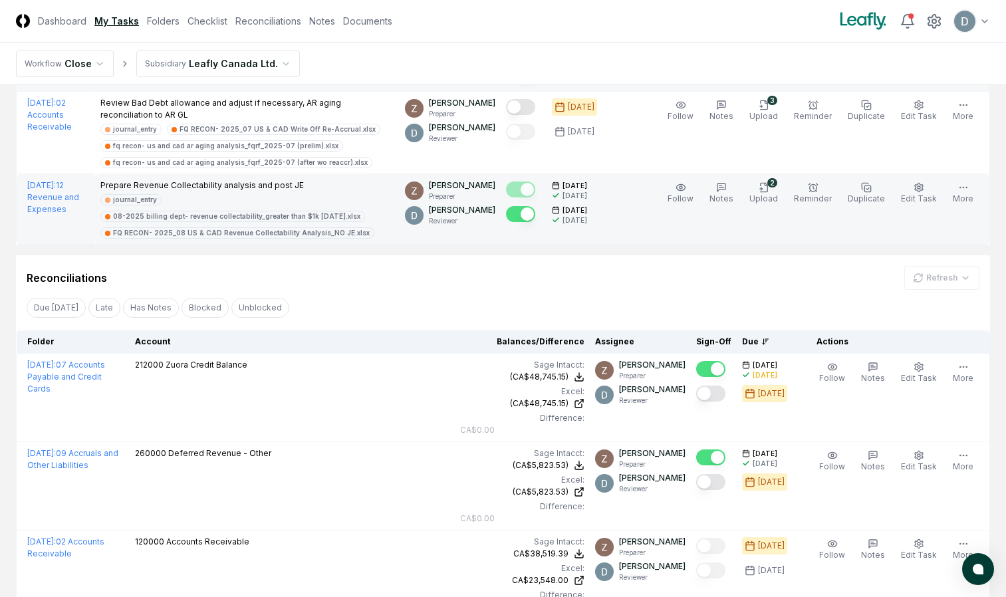
scroll to position [626, 0]
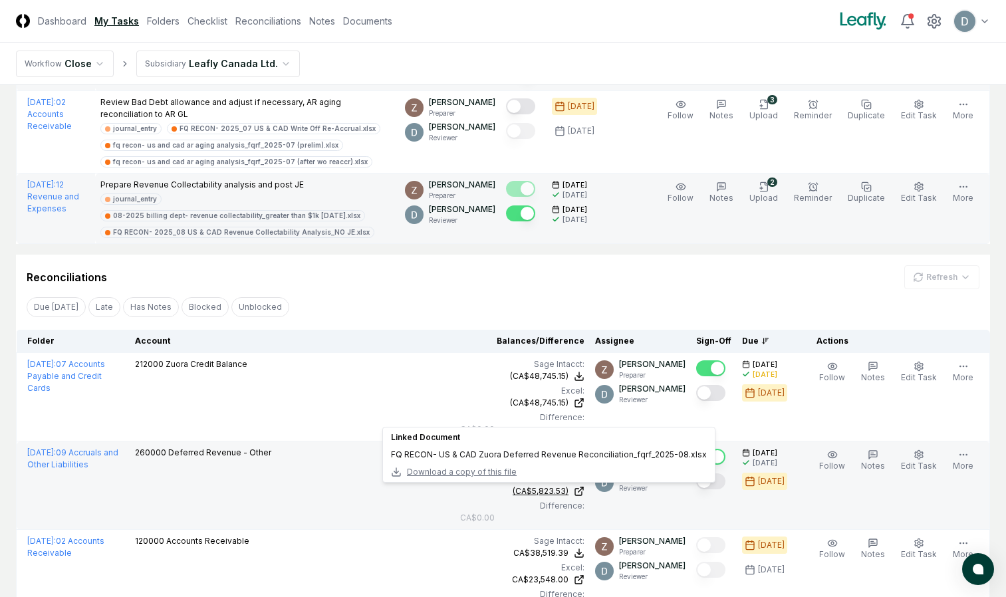
click at [584, 494] on link "(CA$5,823.53)" at bounding box center [522, 491] width 124 height 12
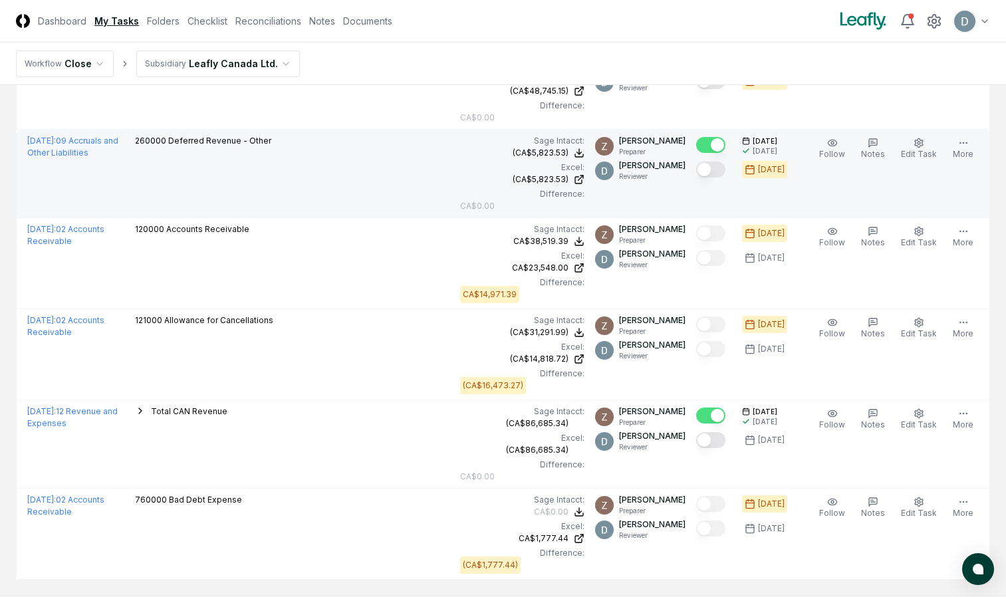
scroll to position [940, 0]
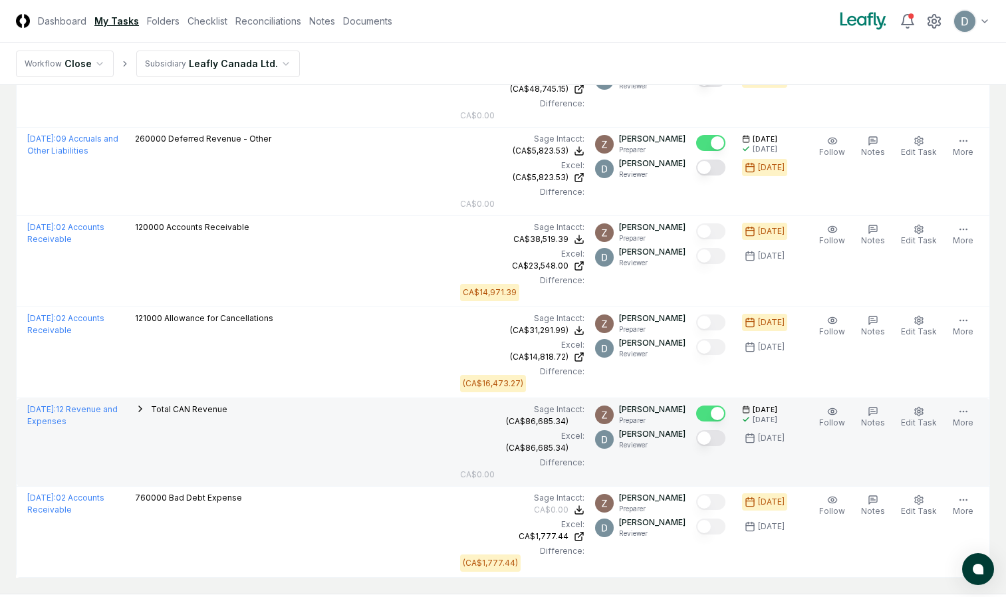
click at [716, 441] on button "Mark complete" at bounding box center [710, 438] width 29 height 16
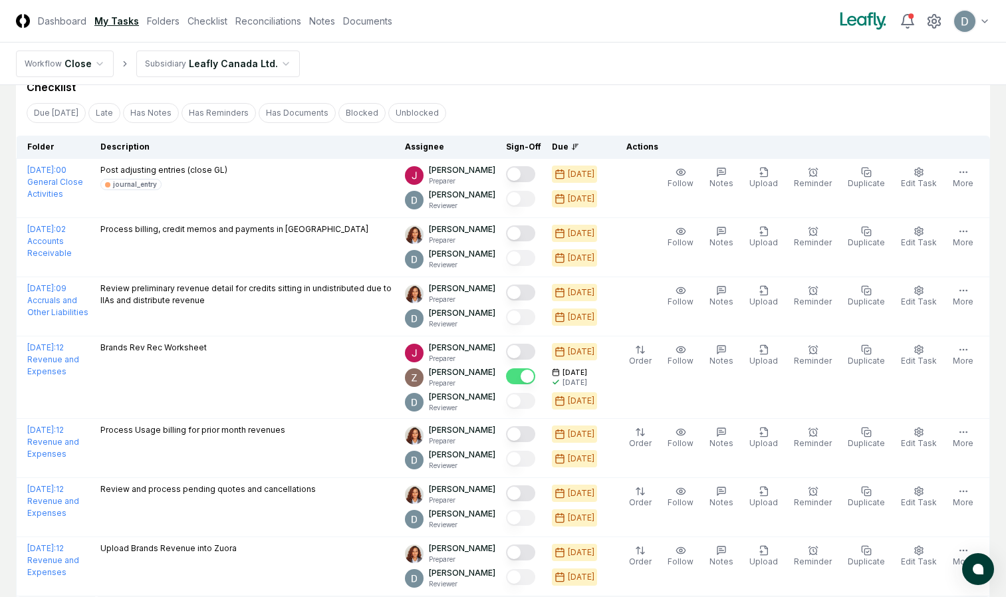
scroll to position [0, 0]
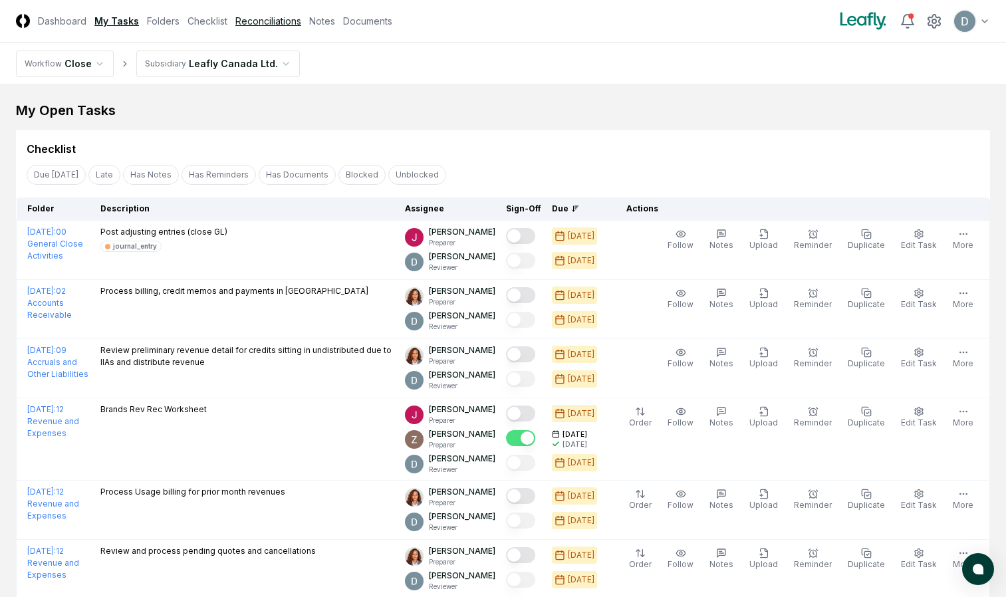
click at [274, 15] on link "Reconciliations" at bounding box center [268, 21] width 66 height 14
